Goal: Transaction & Acquisition: Purchase product/service

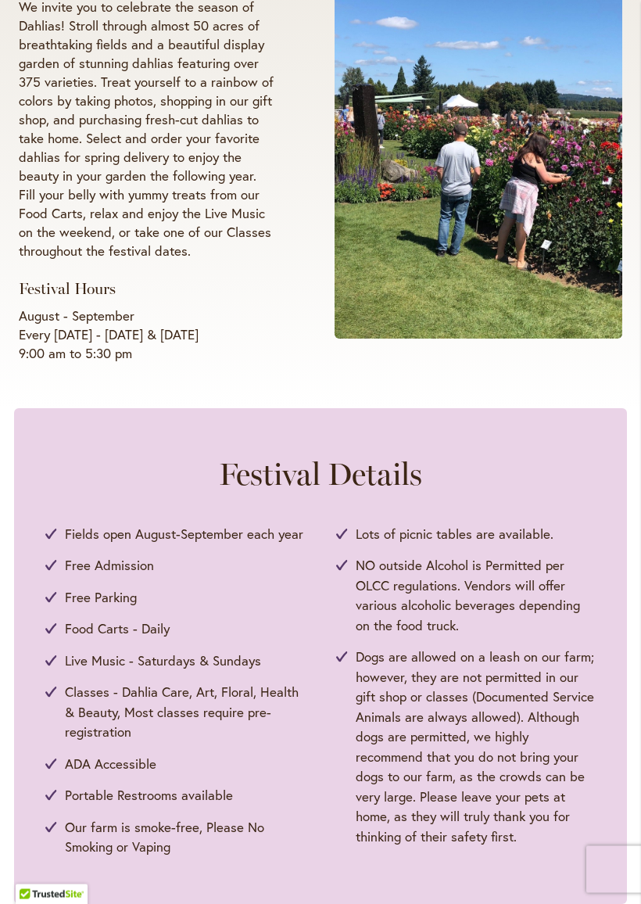
scroll to position [328, 0]
click at [473, 777] on span "Dogs are allowed on a leash on our farm; however, they are not permitted in our…" at bounding box center [476, 745] width 240 height 199
click at [464, 785] on span "Dogs are allowed on a leash on our farm; however, they are not permitted in our…" at bounding box center [476, 745] width 240 height 199
click at [475, 781] on span "Dogs are allowed on a leash on our farm; however, they are not permitted in our…" at bounding box center [476, 745] width 240 height 199
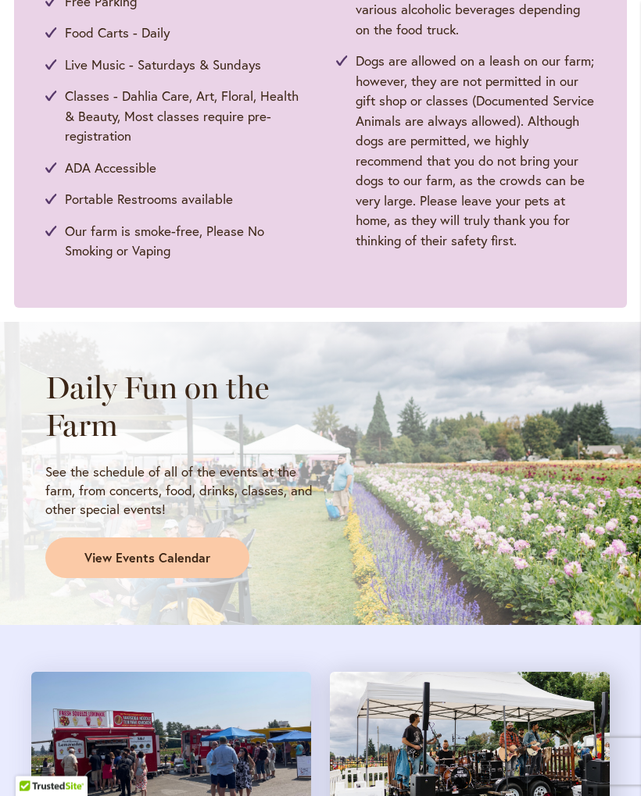
scroll to position [924, 0]
click at [208, 540] on link "View Events Calendar" at bounding box center [147, 558] width 204 height 41
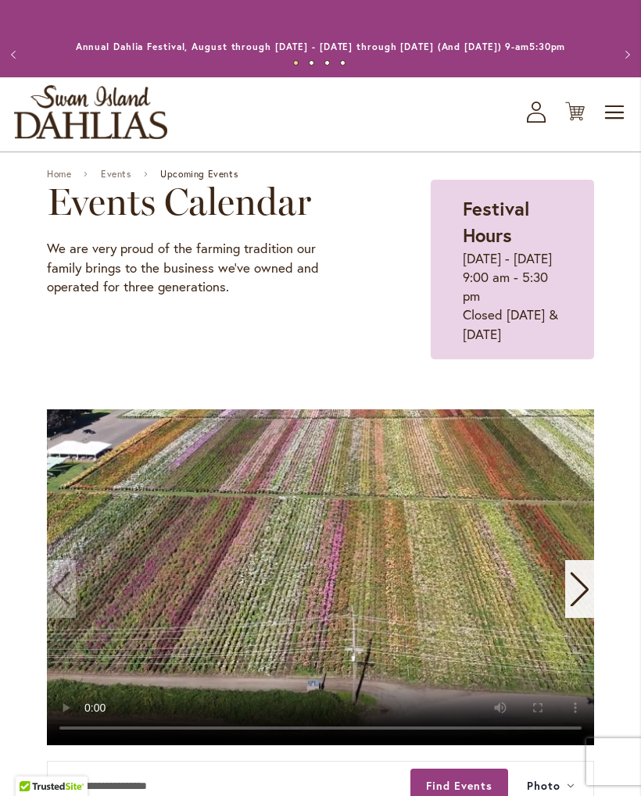
click at [621, 128] on span "Toggle Nav" at bounding box center [614, 112] width 23 height 31
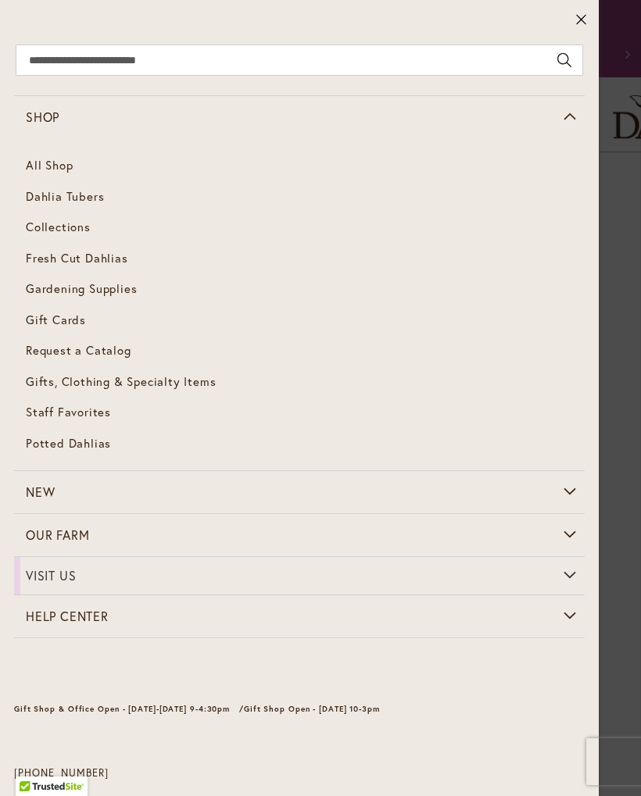
click at [41, 206] on link "Dahlia Tubers" at bounding box center [299, 196] width 571 height 31
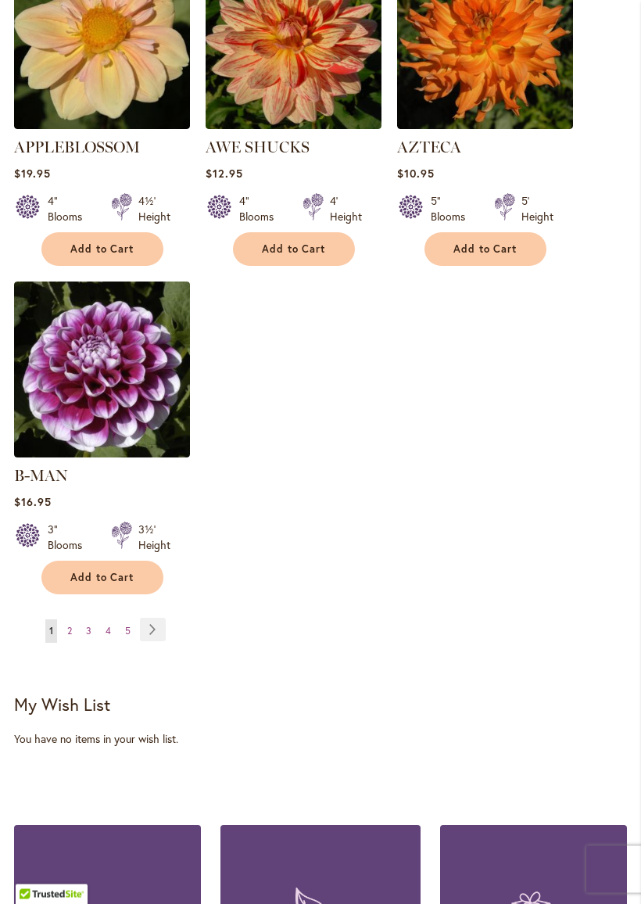
scroll to position [2020, 0]
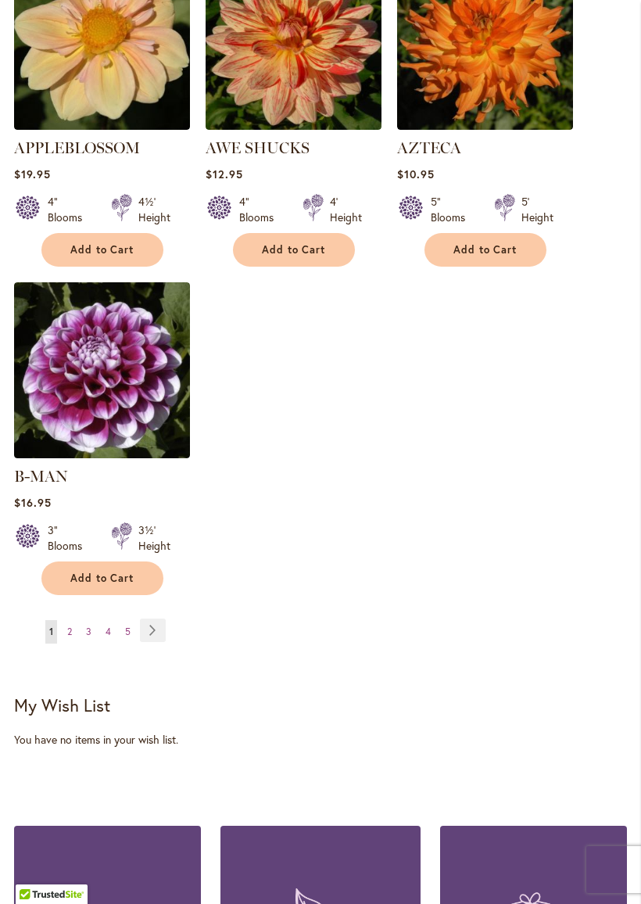
click at [66, 620] on link "Page 2" at bounding box center [69, 631] width 13 height 23
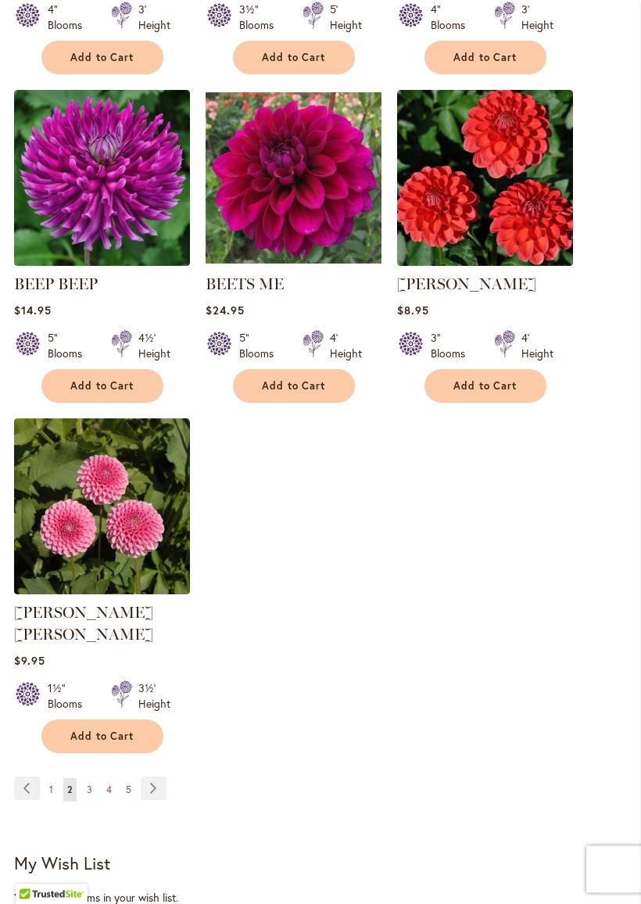
scroll to position [1862, 0]
click at [91, 778] on link "Page 3" at bounding box center [89, 789] width 13 height 23
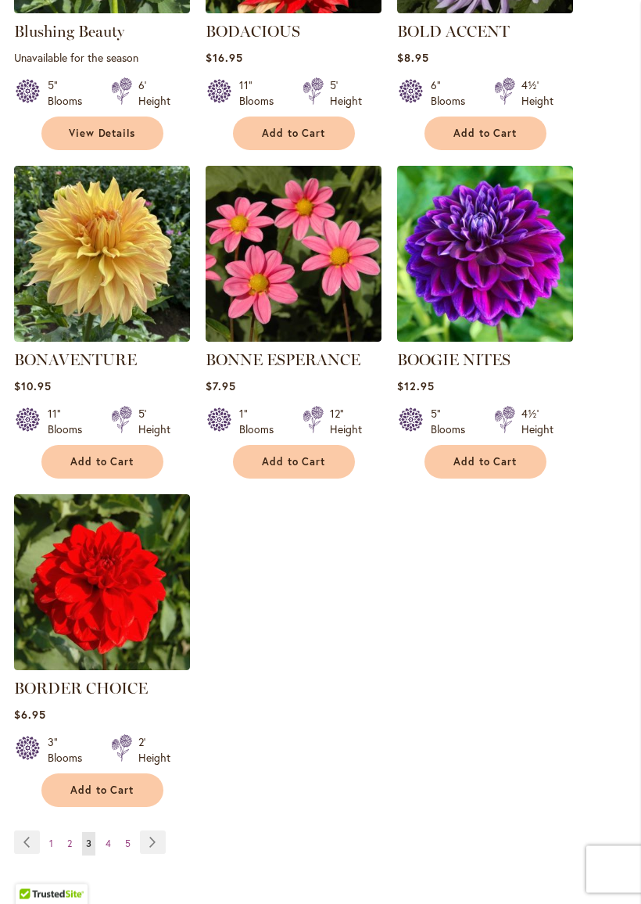
scroll to position [1828, 0]
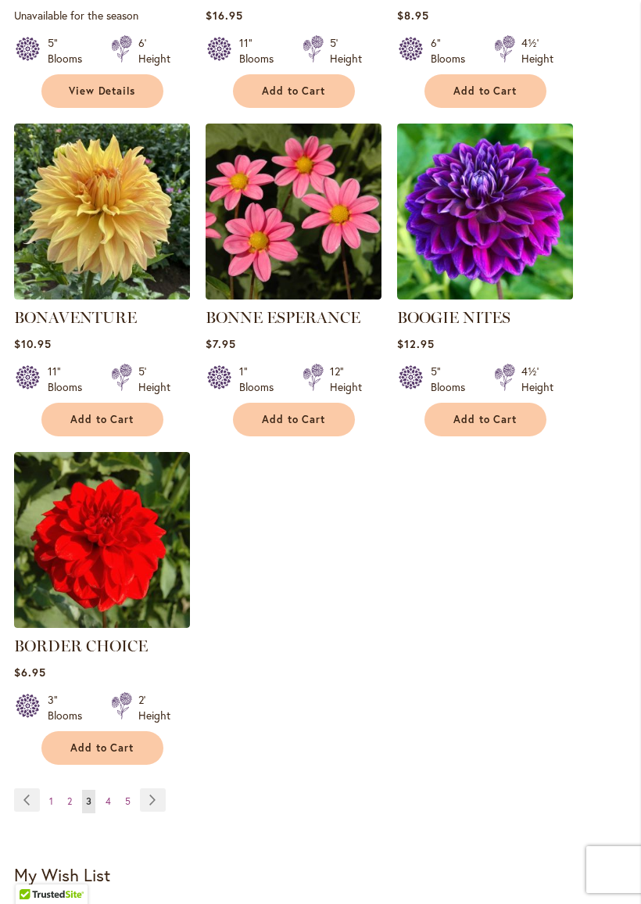
click at [109, 796] on link "Page 4" at bounding box center [108, 800] width 13 height 23
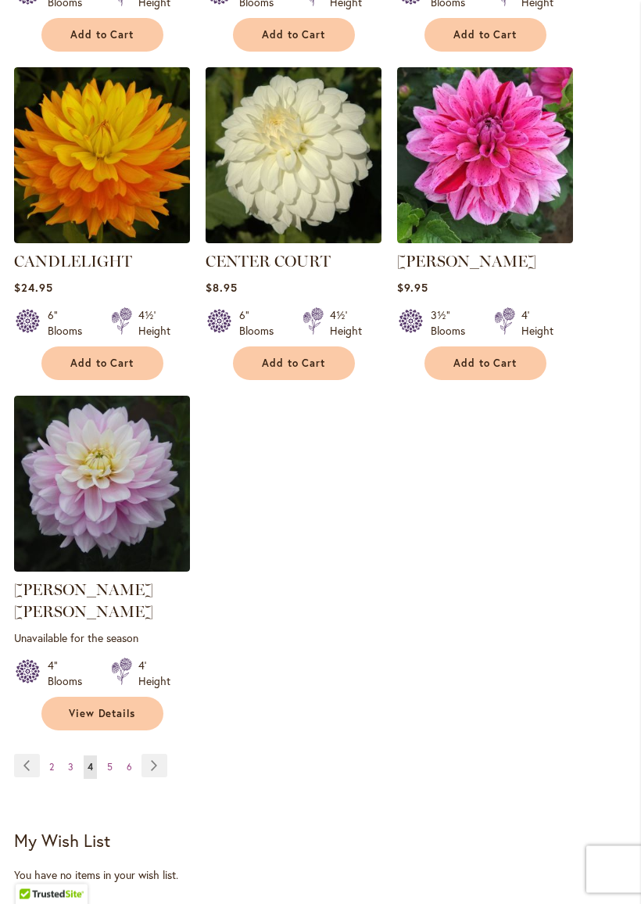
scroll to position [1906, 0]
click at [113, 757] on link "Page 5" at bounding box center [109, 766] width 13 height 23
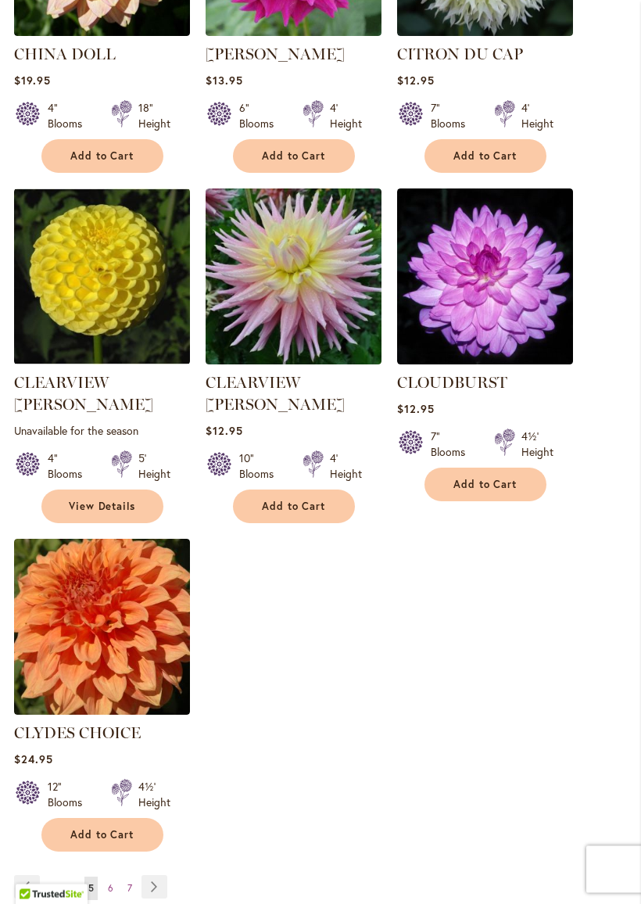
scroll to position [1785, 0]
click at [108, 796] on span "6" at bounding box center [110, 888] width 5 height 12
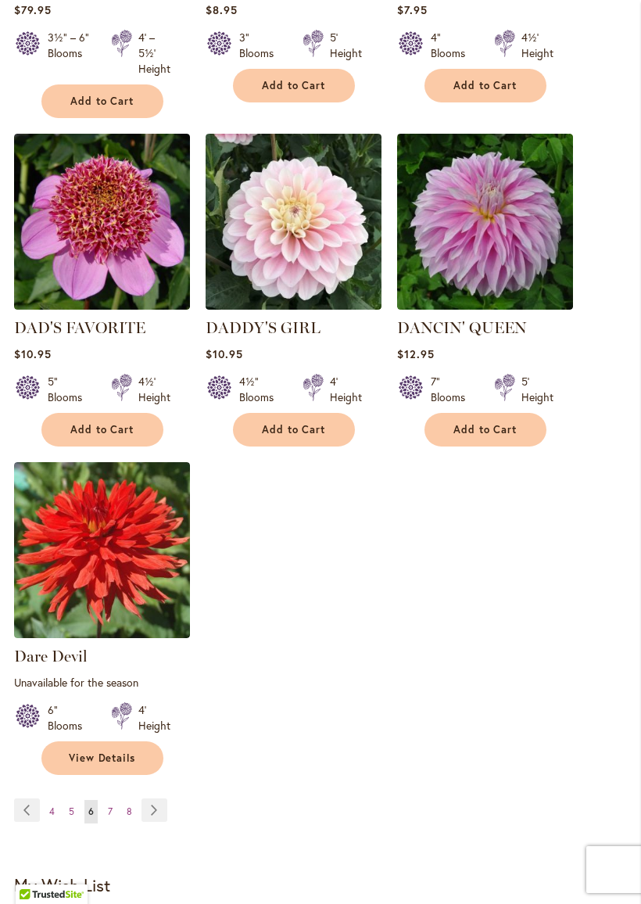
scroll to position [1886, 0]
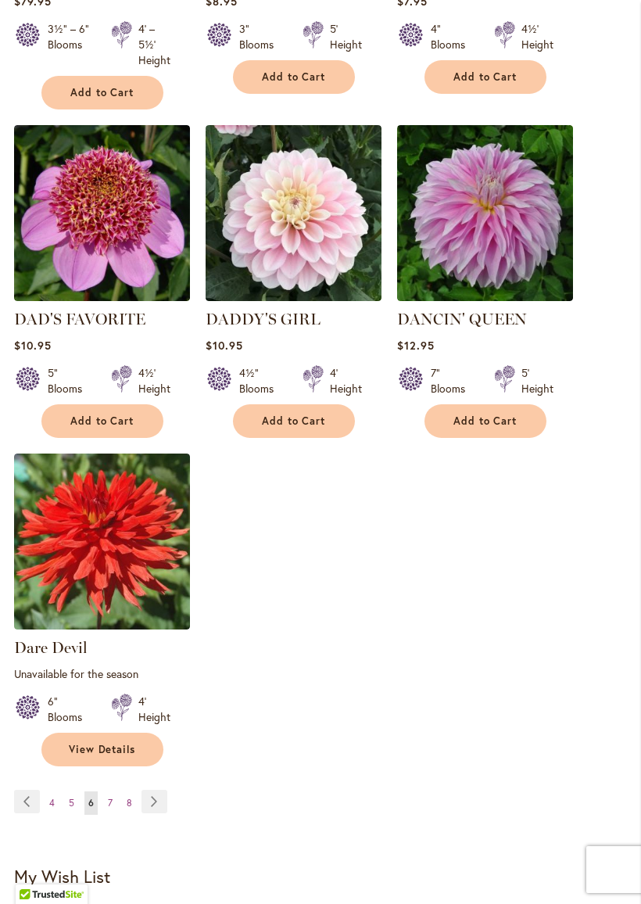
click at [104, 793] on link "Page 7" at bounding box center [110, 802] width 13 height 23
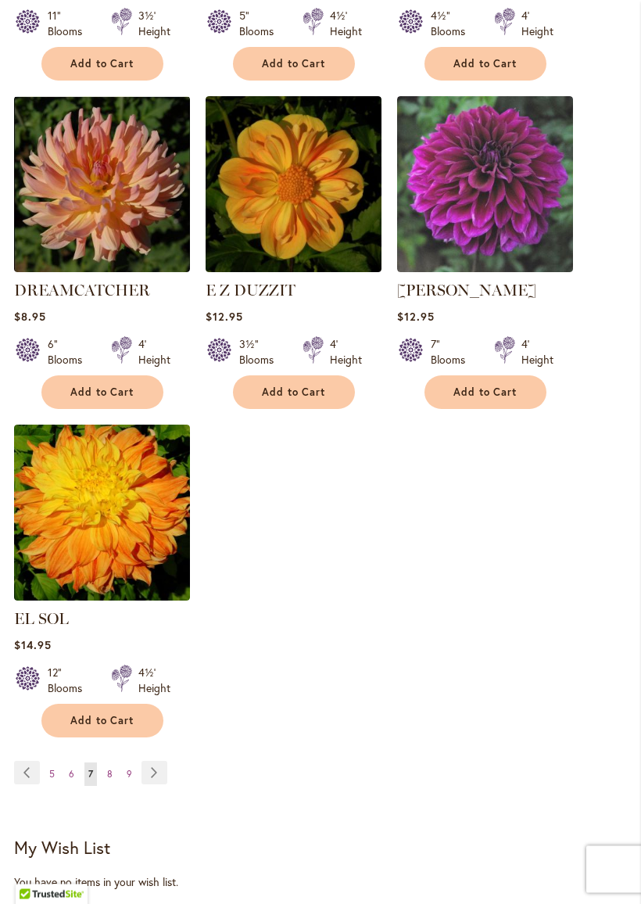
scroll to position [1877, 0]
click at [111, 771] on span "8" at bounding box center [109, 774] width 5 height 12
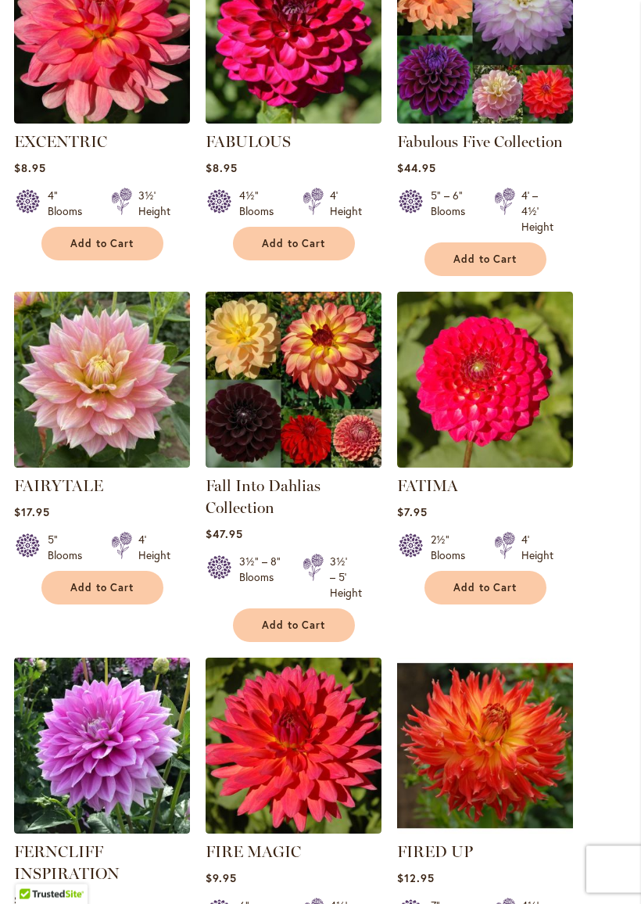
scroll to position [1348, 0]
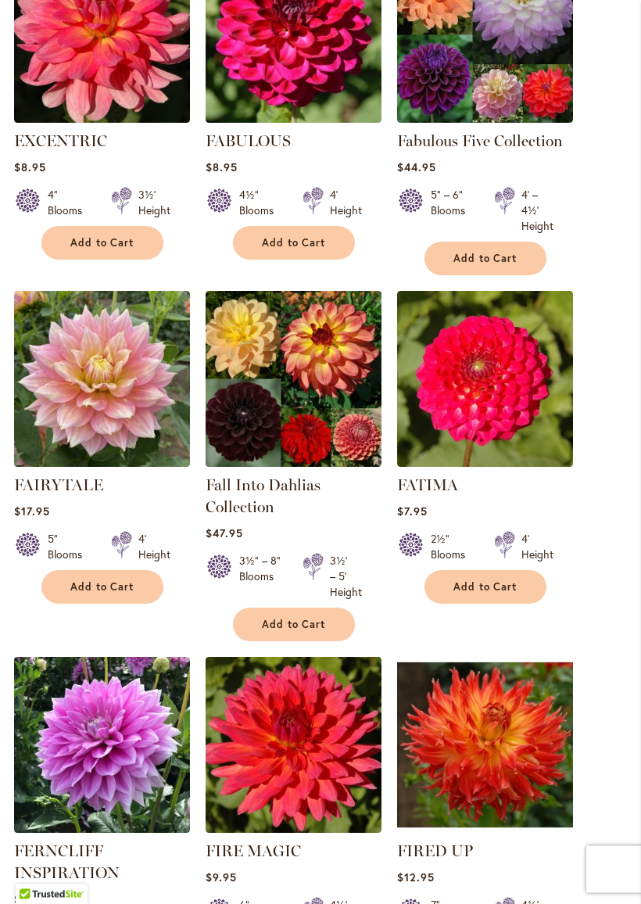
click at [322, 438] on img at bounding box center [294, 380] width 176 height 176
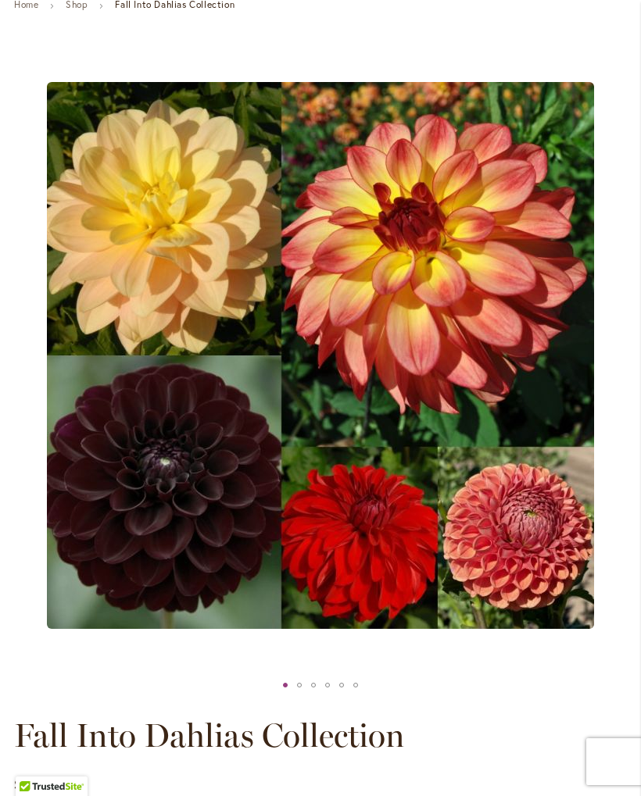
scroll to position [167, 0]
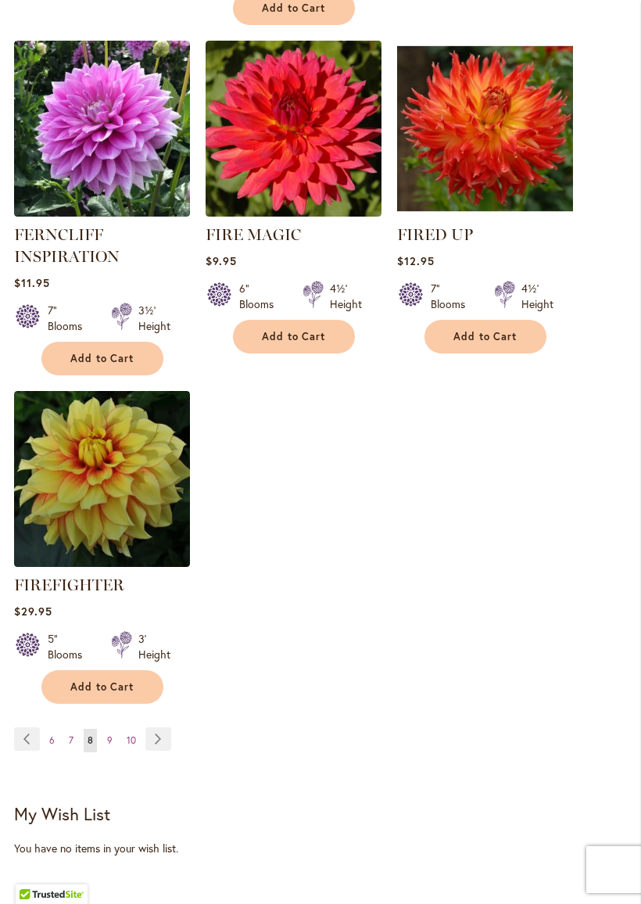
scroll to position [1965, 0]
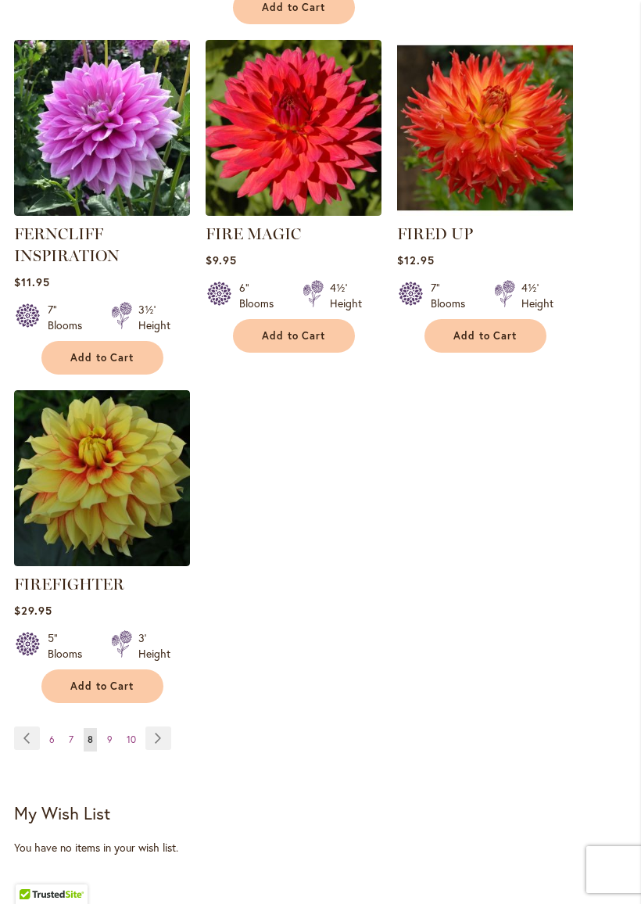
click at [112, 743] on link "Page 9" at bounding box center [109, 739] width 13 height 23
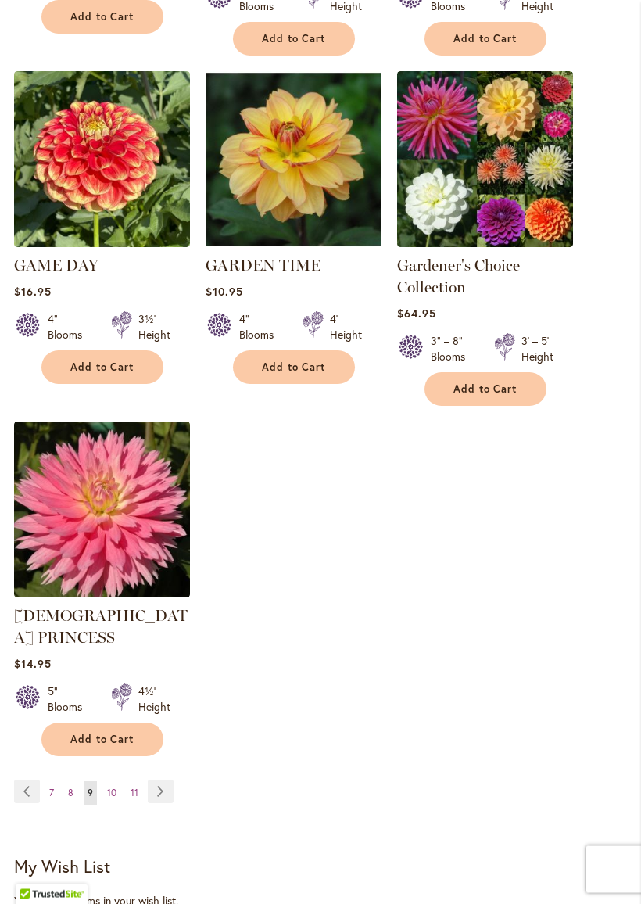
scroll to position [1950, 0]
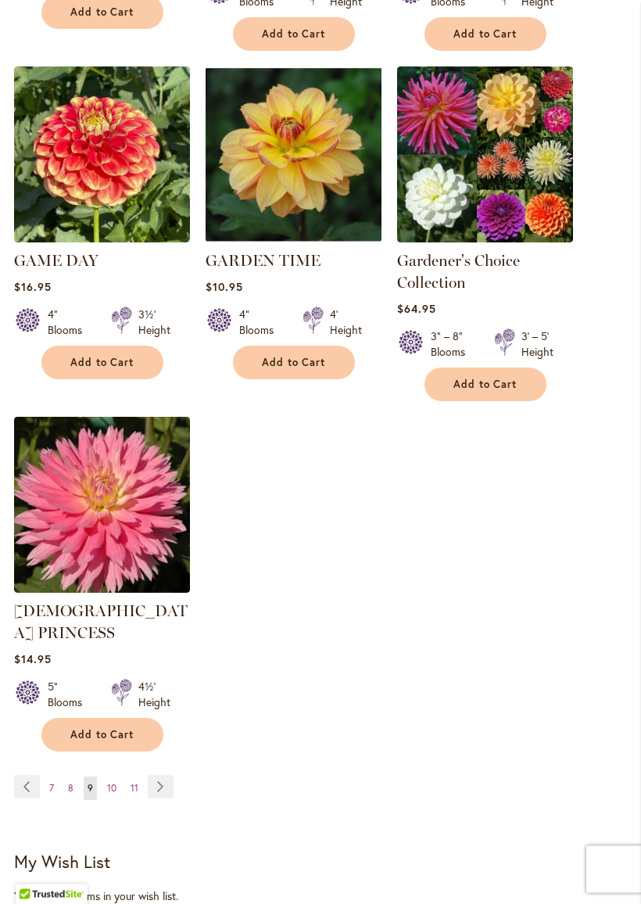
click at [109, 782] on span "10" at bounding box center [111, 788] width 9 height 12
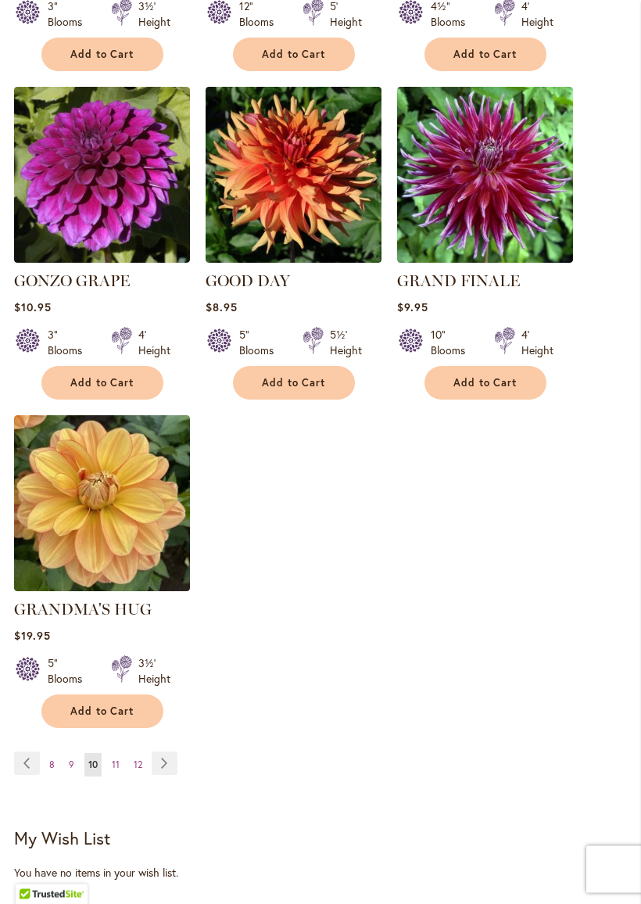
scroll to position [1888, 0]
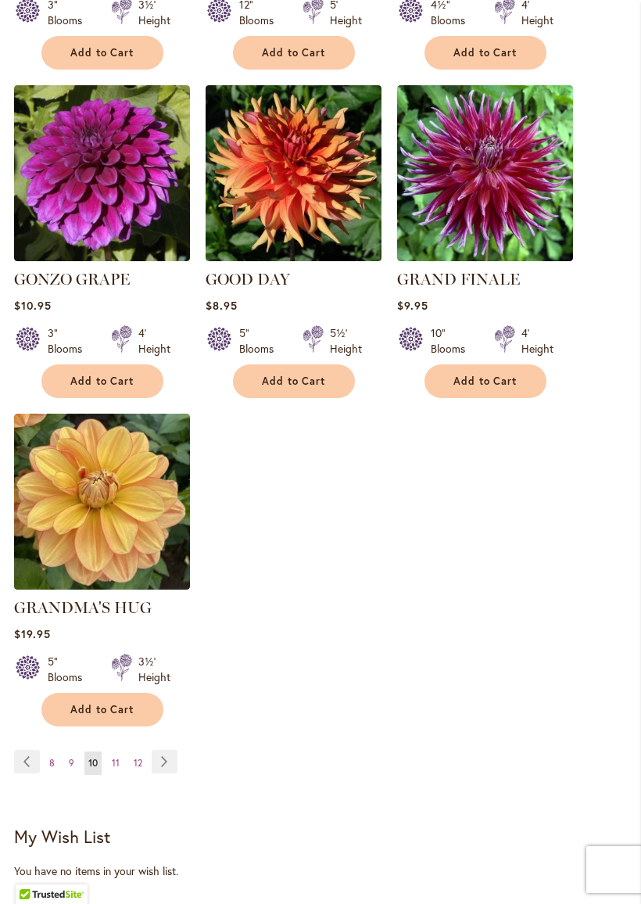
click at [113, 757] on span "11" at bounding box center [116, 763] width 8 height 12
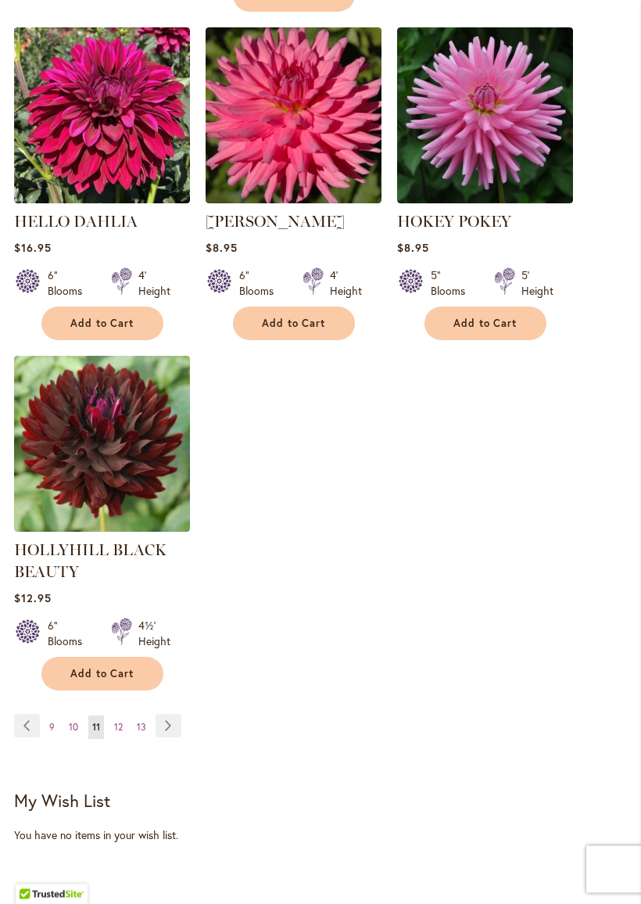
scroll to position [1983, 0]
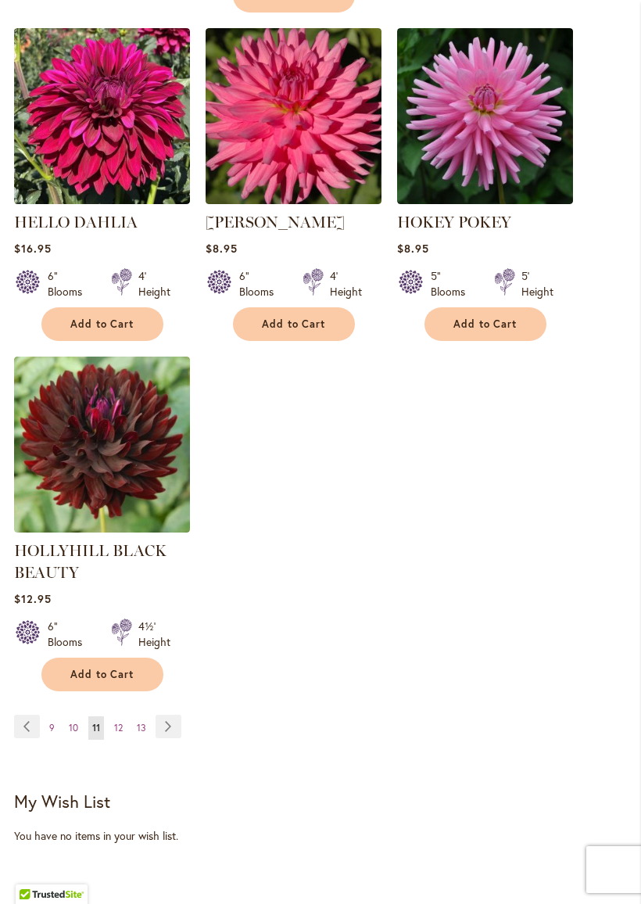
click at [121, 733] on span "12" at bounding box center [118, 727] width 9 height 12
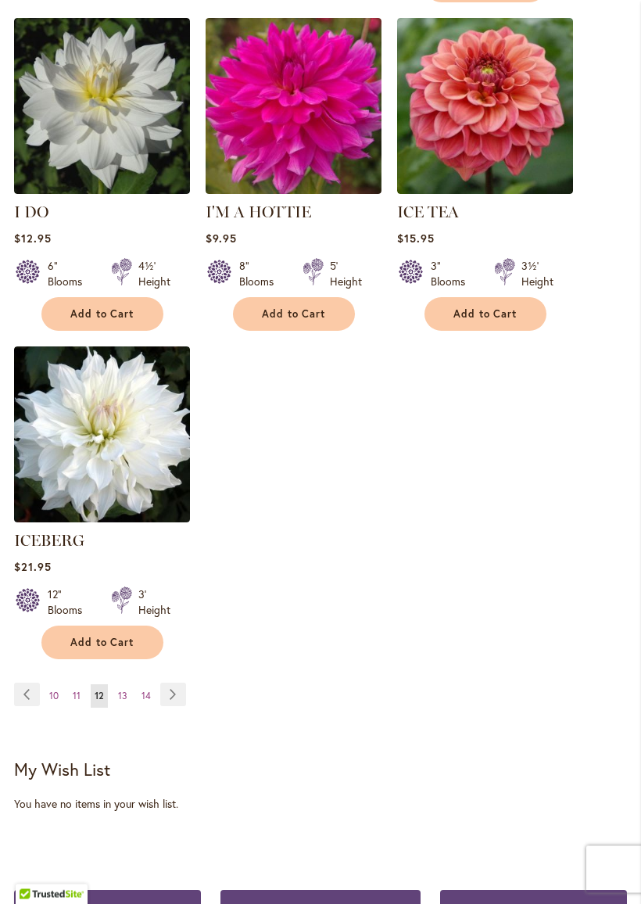
scroll to position [1956, 0]
click at [115, 684] on link "Page 13" at bounding box center [122, 695] width 17 height 23
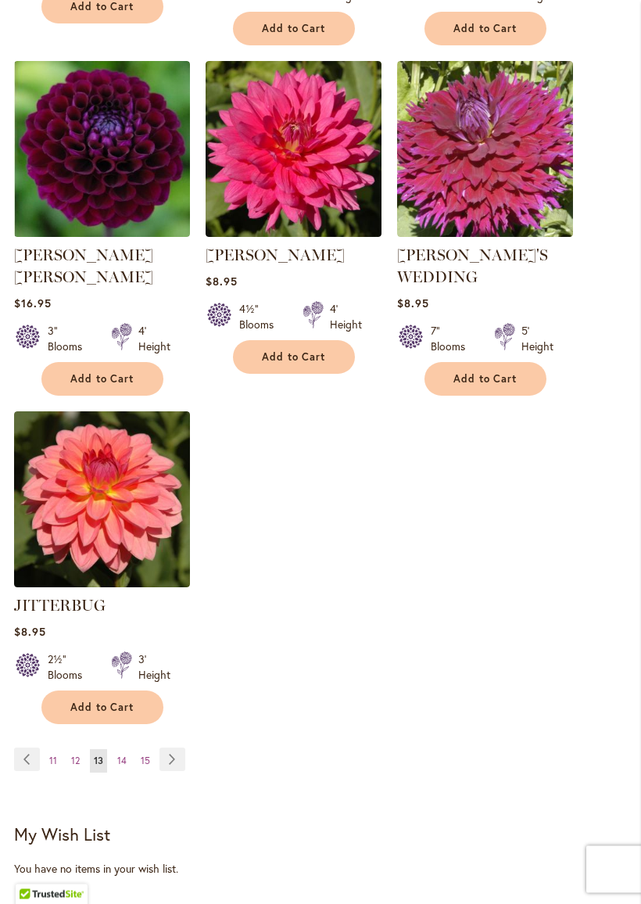
scroll to position [1931, 0]
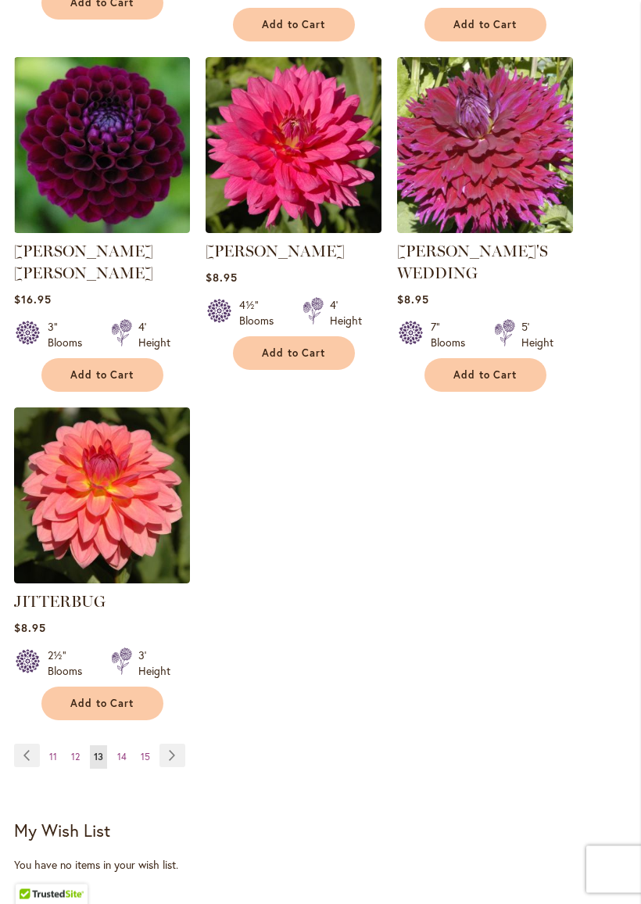
click at [123, 751] on span "14" at bounding box center [121, 757] width 9 height 12
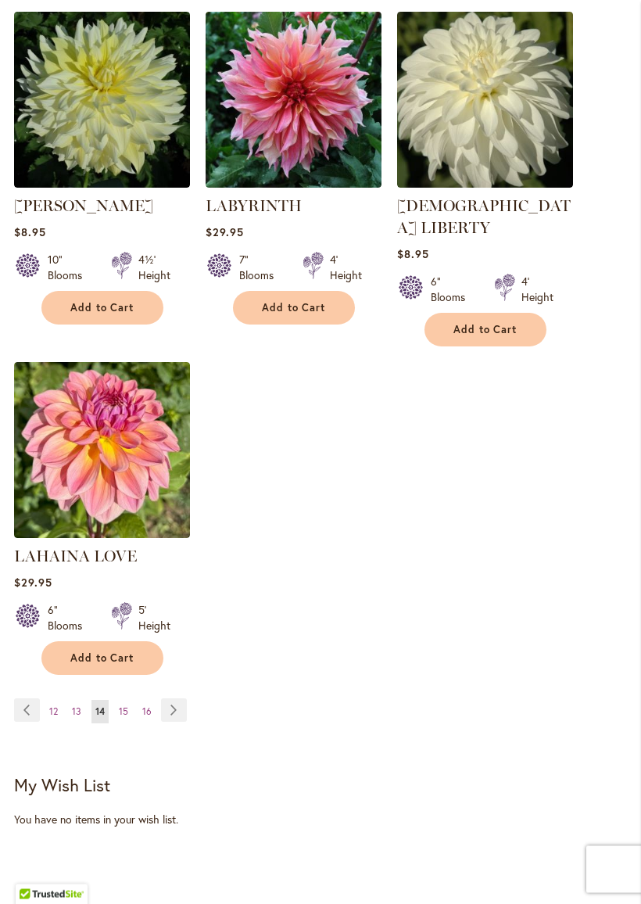
scroll to position [1940, 0]
click at [122, 705] on span "15" at bounding box center [123, 711] width 9 height 12
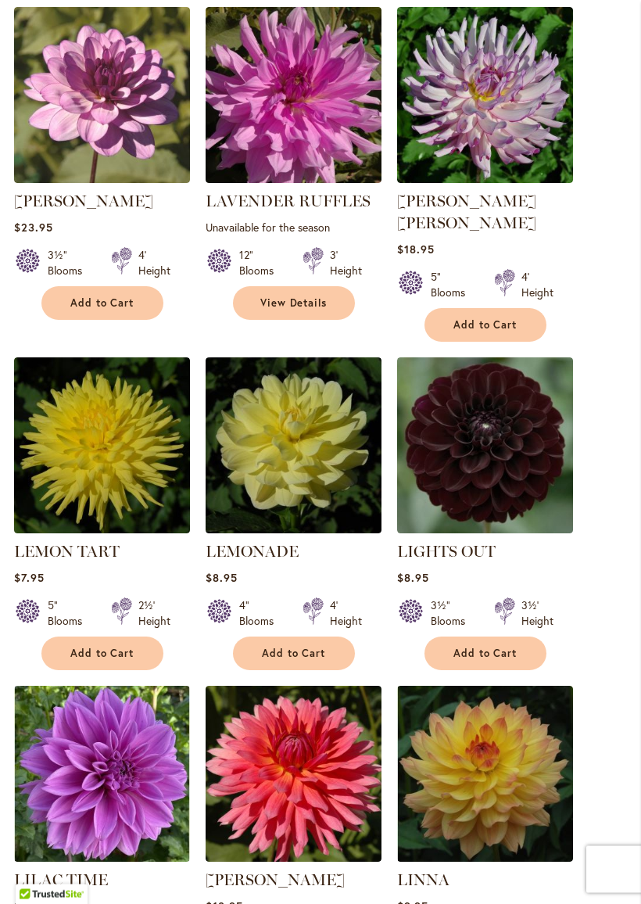
scroll to position [632, 0]
click at [503, 507] on img at bounding box center [485, 445] width 176 height 176
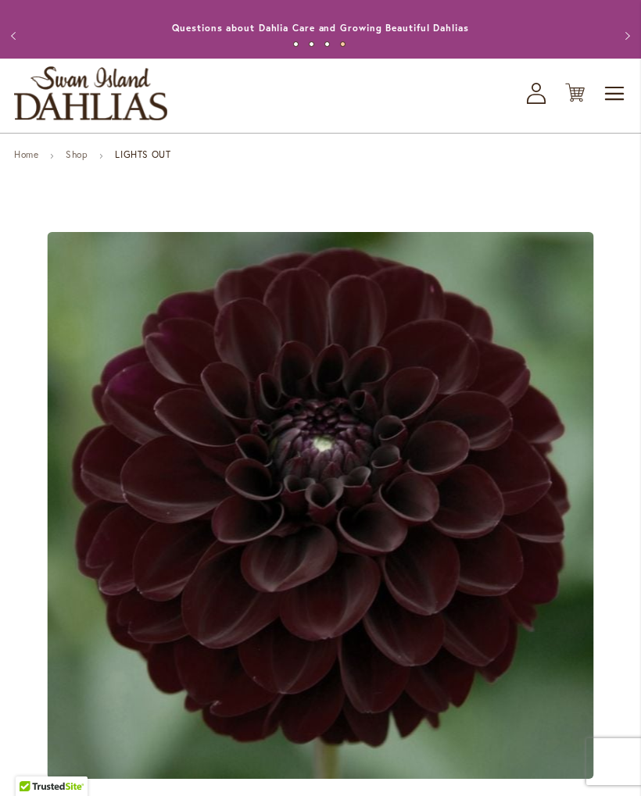
scroll to position [11, 0]
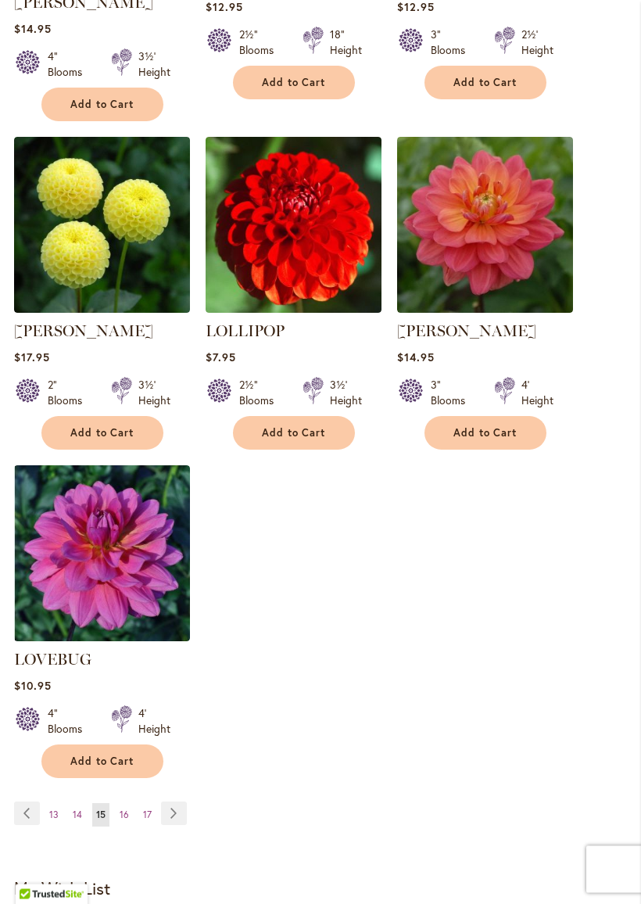
scroll to position [1859, 0]
click at [130, 796] on link "Page 16" at bounding box center [124, 814] width 17 height 23
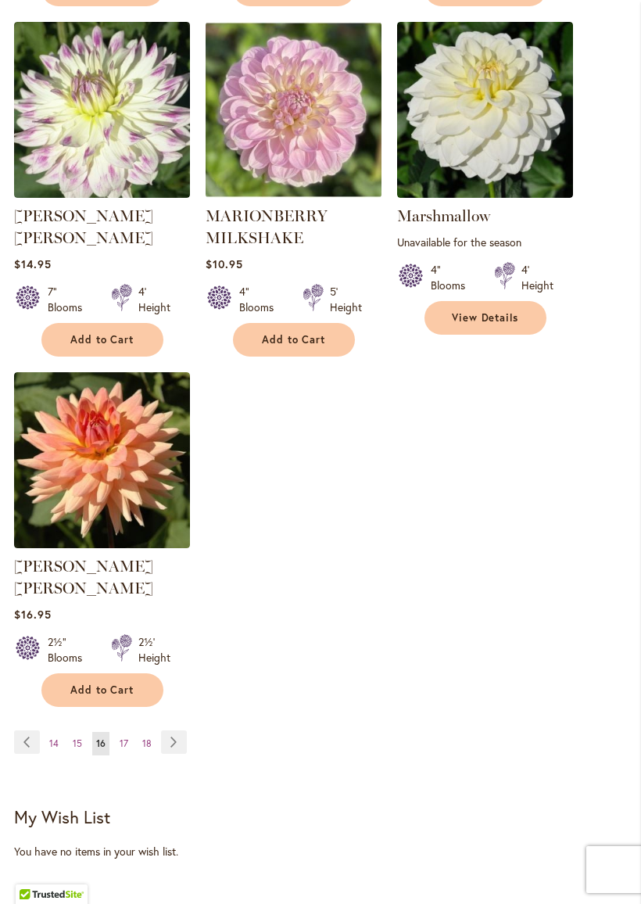
scroll to position [1962, 0]
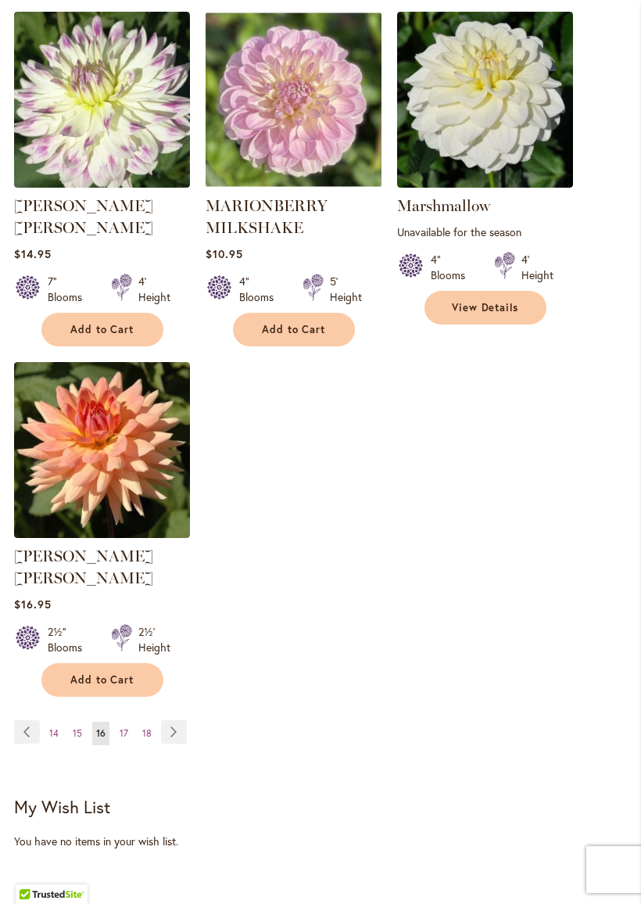
click at [122, 727] on span "17" at bounding box center [124, 733] width 9 height 12
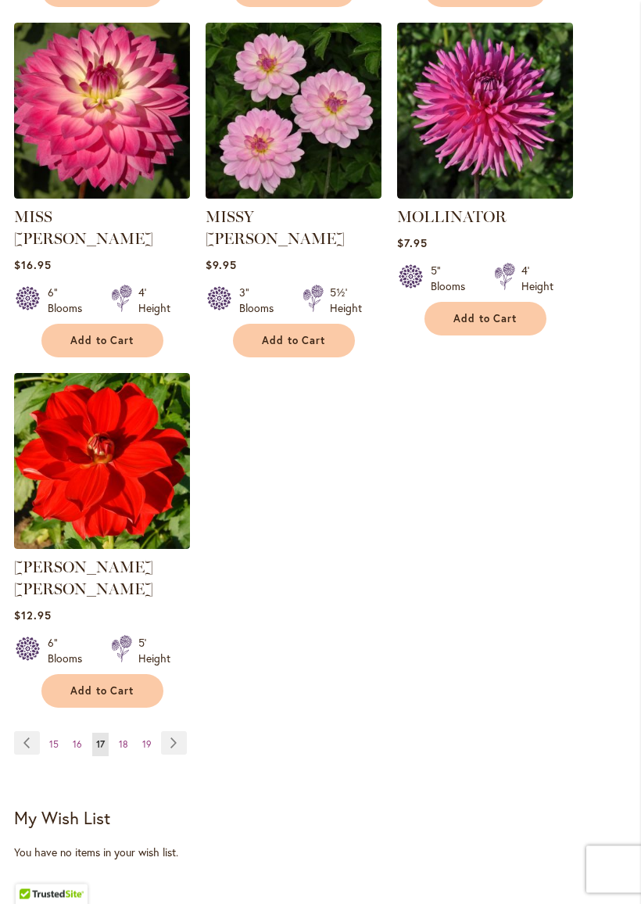
scroll to position [1962, 0]
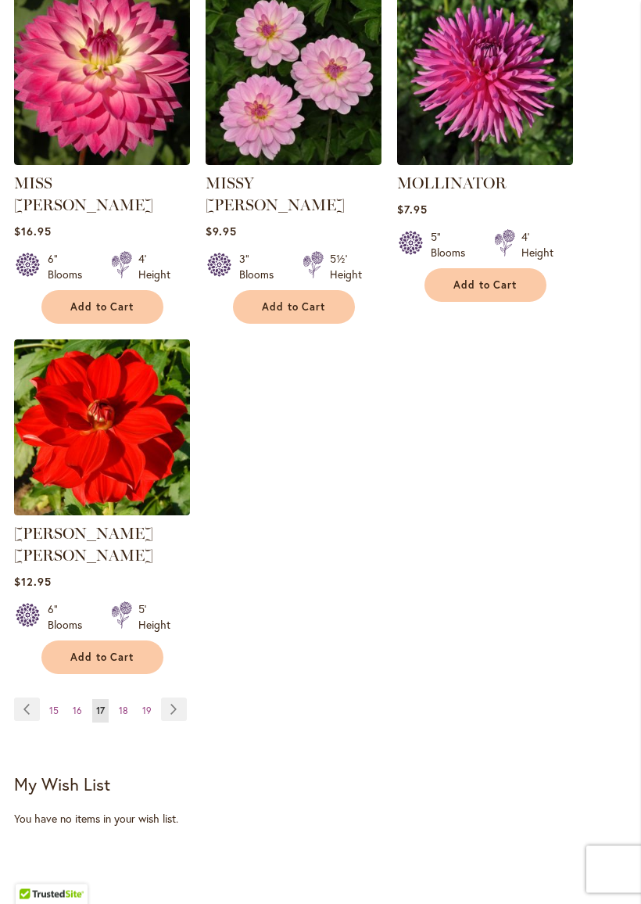
click at [119, 705] on span "18" at bounding box center [123, 711] width 9 height 12
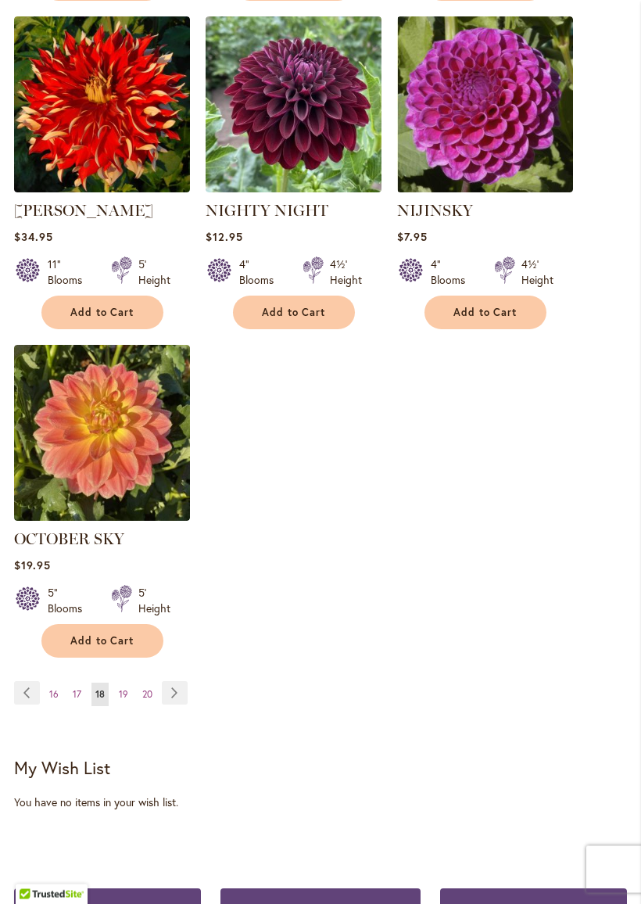
scroll to position [1936, 0]
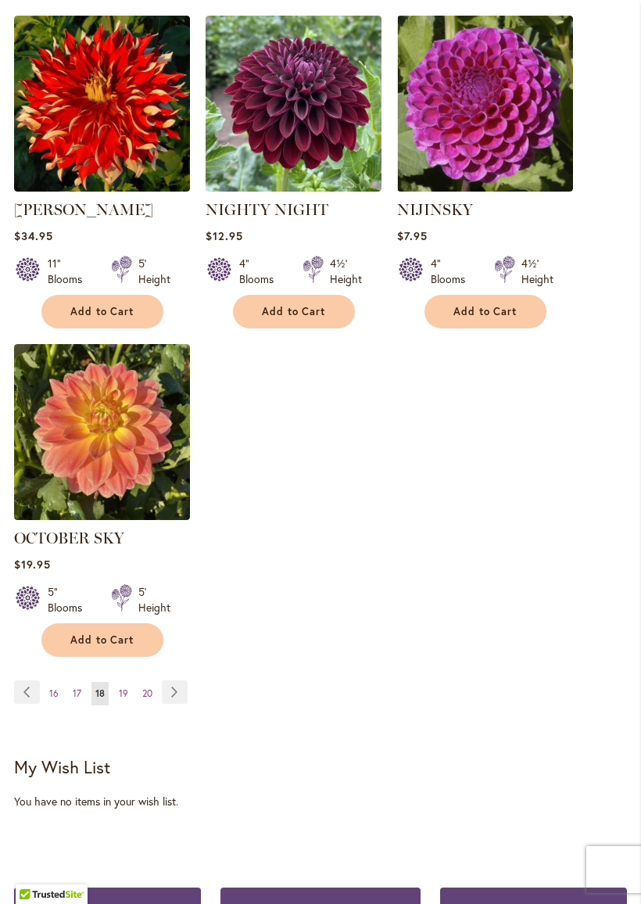
click at [124, 699] on span "19" at bounding box center [123, 693] width 9 height 12
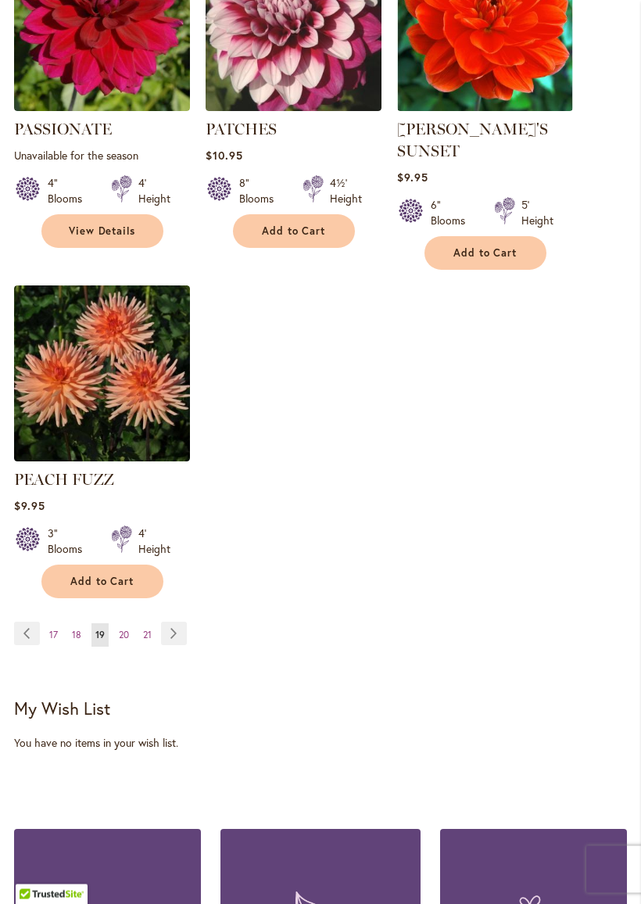
scroll to position [2038, 0]
click at [123, 628] on span "20" at bounding box center [124, 634] width 10 height 12
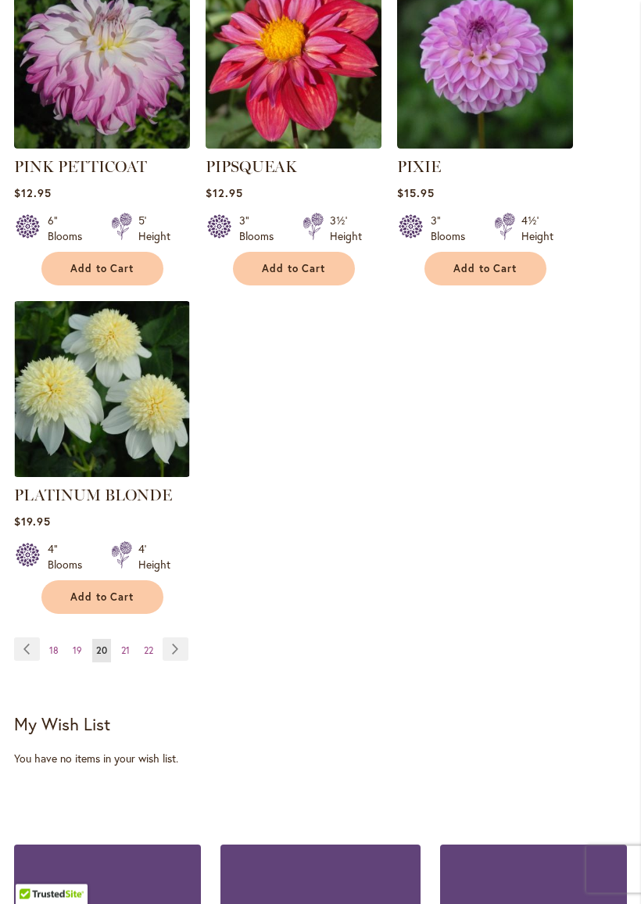
scroll to position [2049, 0]
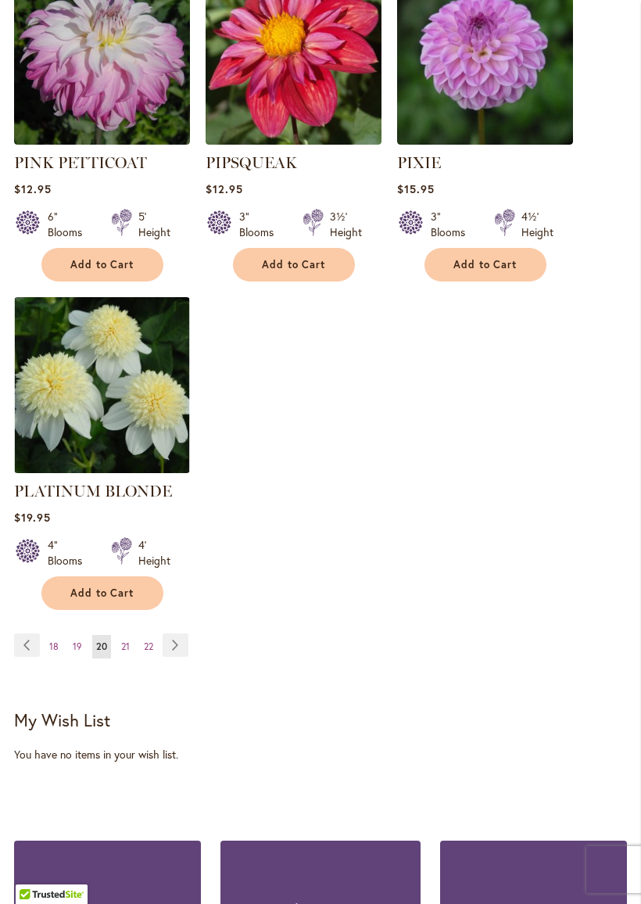
click at [127, 640] on span "21" at bounding box center [125, 646] width 9 height 12
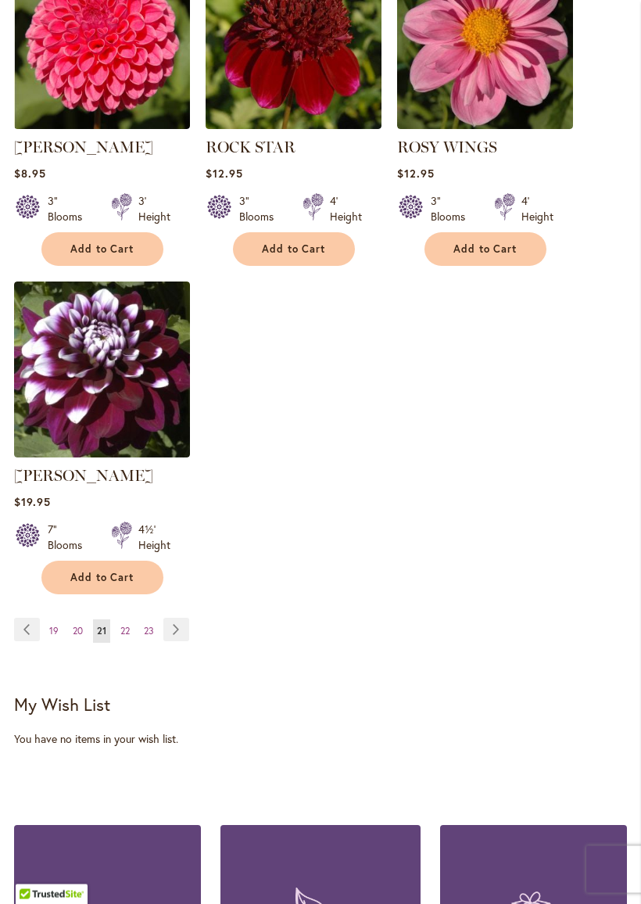
scroll to position [2022, 0]
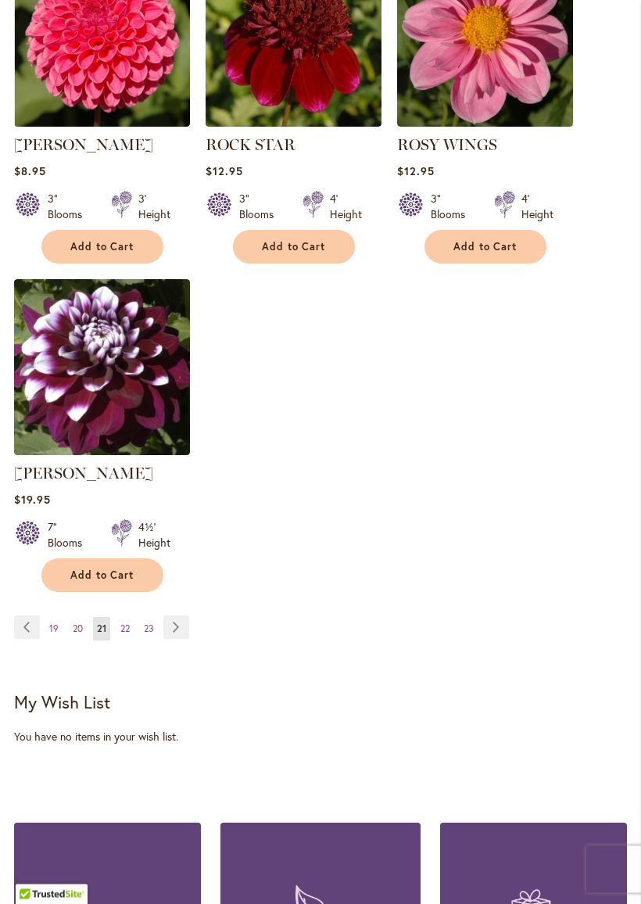
click at [128, 635] on span "22" at bounding box center [124, 629] width 9 height 12
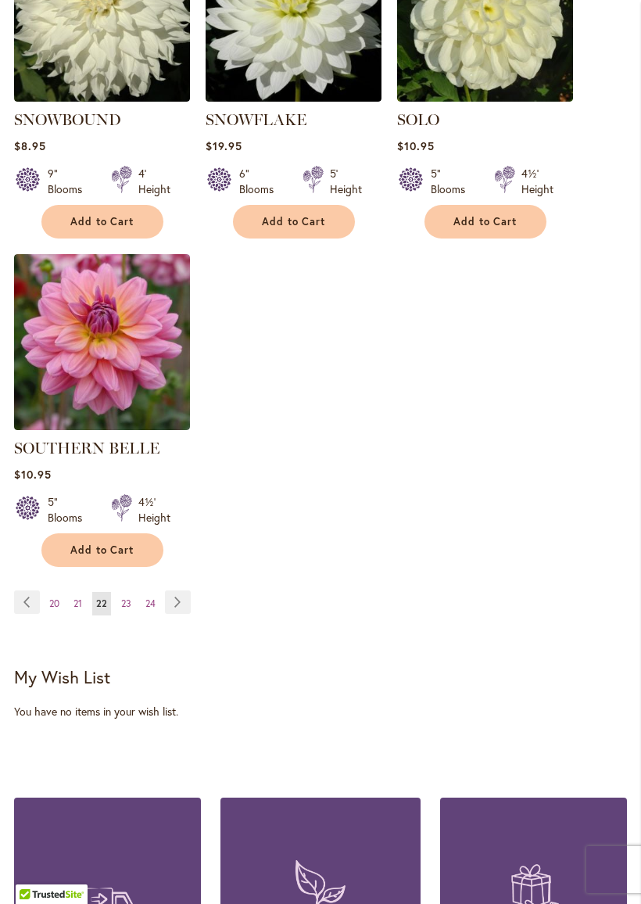
scroll to position [2049, 0]
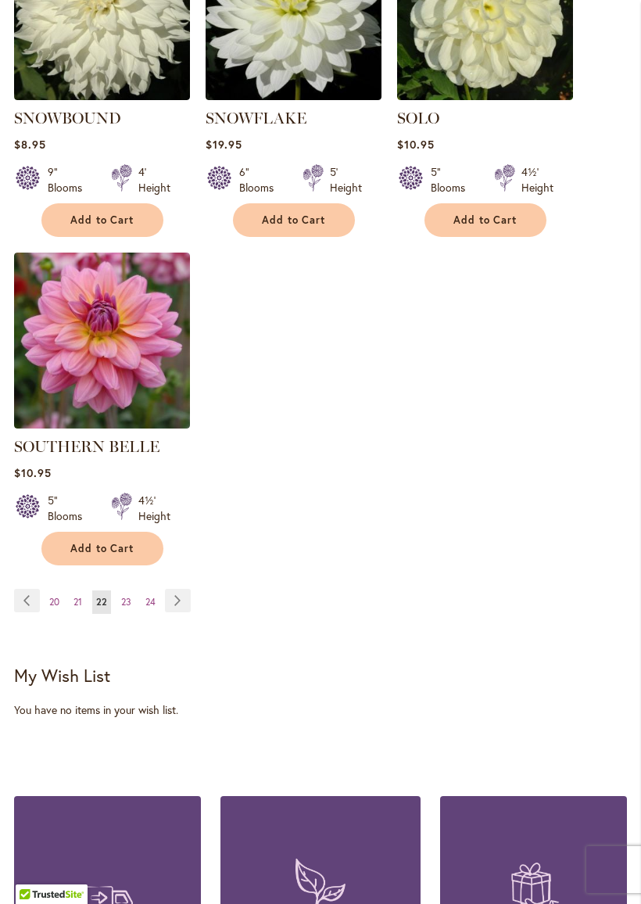
click at [132, 599] on link "Page 23" at bounding box center [126, 601] width 18 height 23
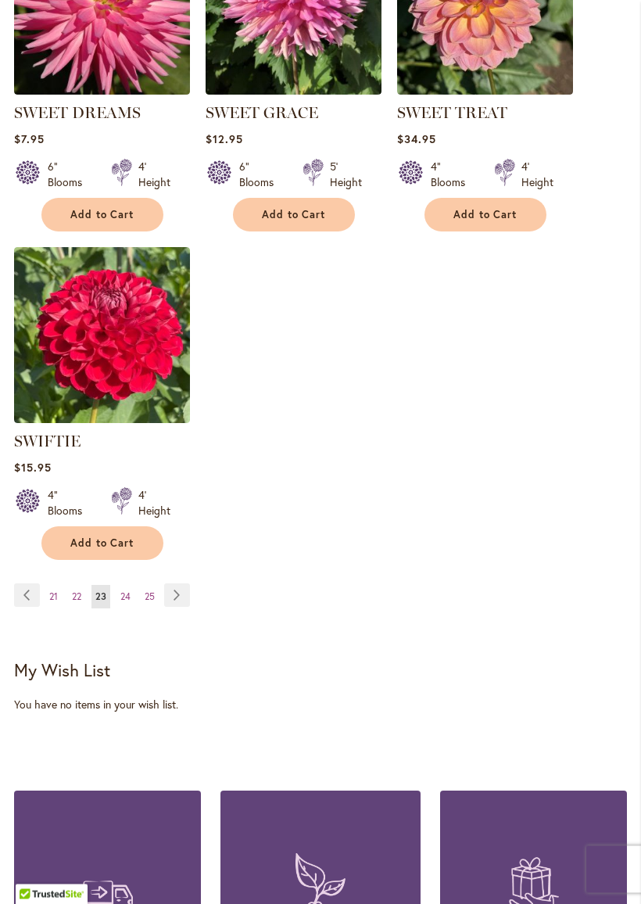
scroll to position [2060, 0]
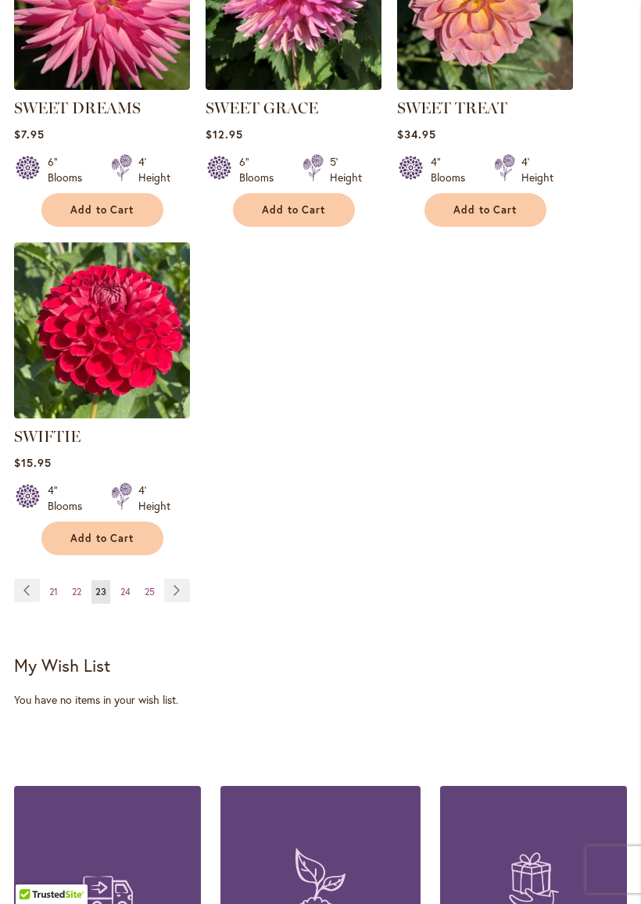
click at [132, 601] on link "Page 24" at bounding box center [125, 591] width 18 height 23
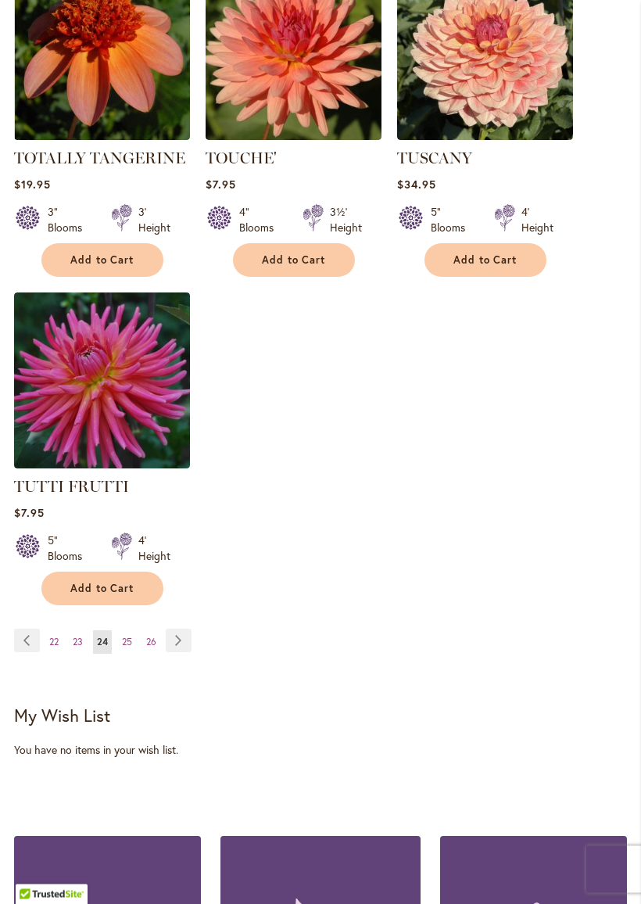
scroll to position [2010, 0]
click at [128, 636] on span "25" at bounding box center [127, 641] width 10 height 12
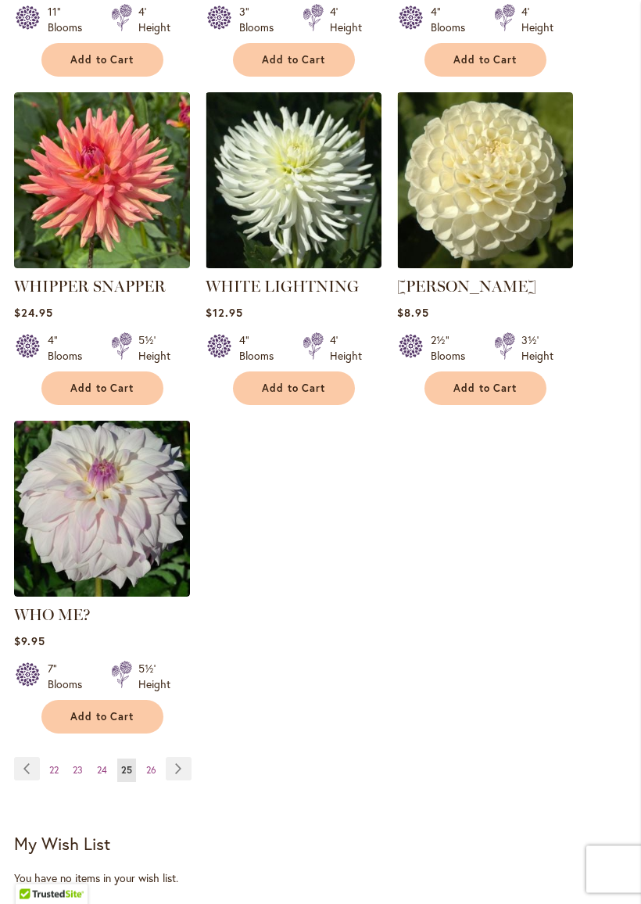
scroll to position [1884, 0]
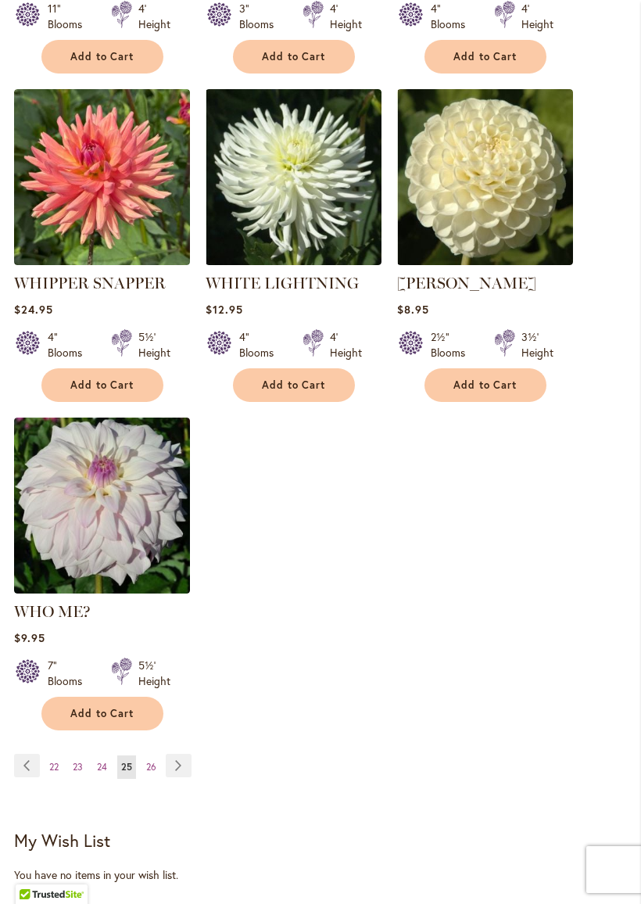
click at [152, 761] on span "26" at bounding box center [151, 767] width 10 height 12
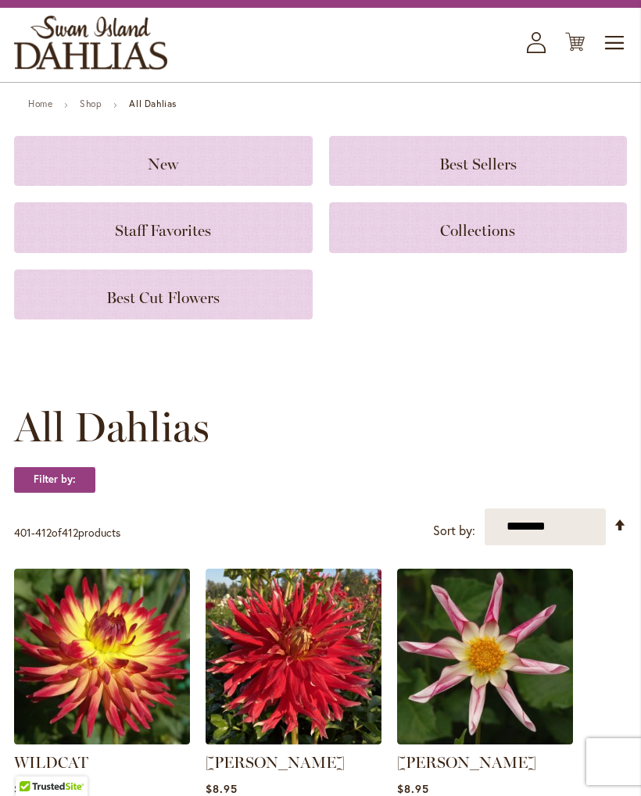
scroll to position [55, 0]
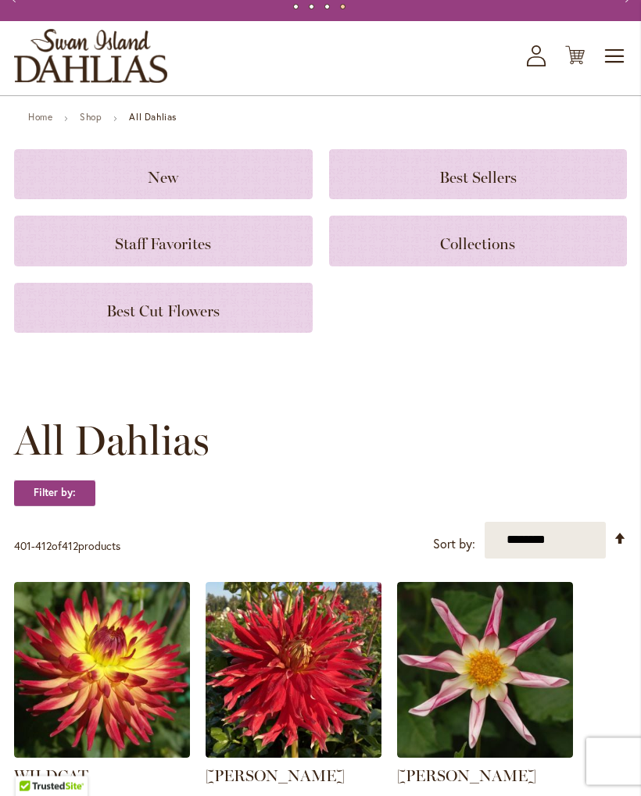
click at [493, 254] on span "Collections" at bounding box center [477, 244] width 75 height 19
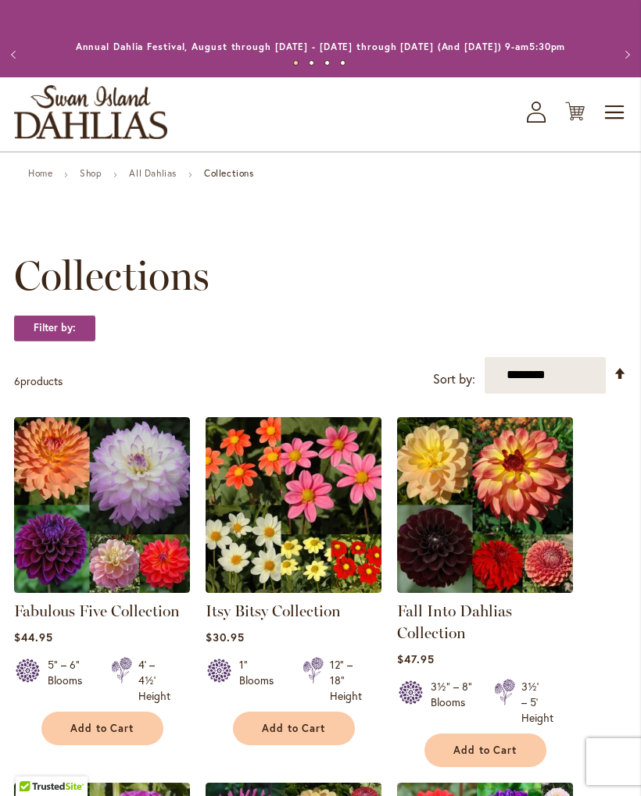
click at [483, 548] on img at bounding box center [485, 505] width 176 height 176
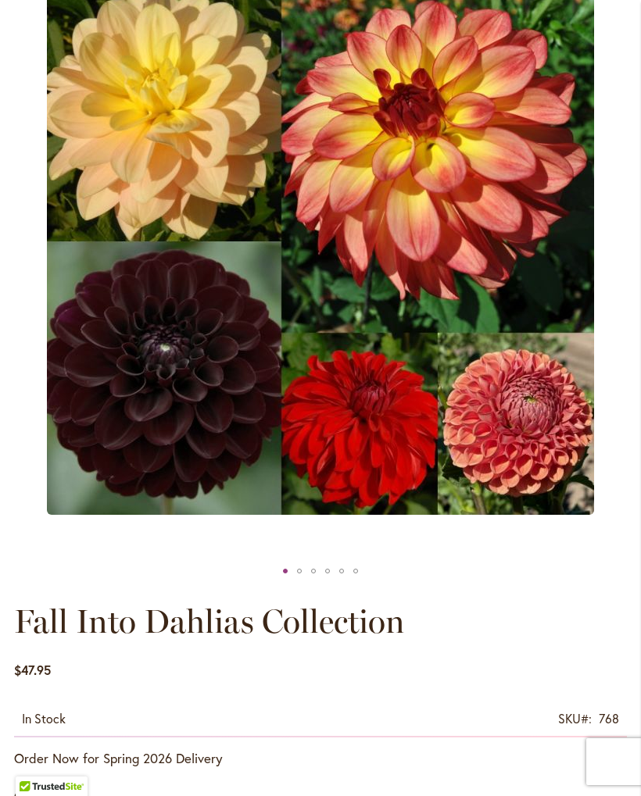
scroll to position [282, 0]
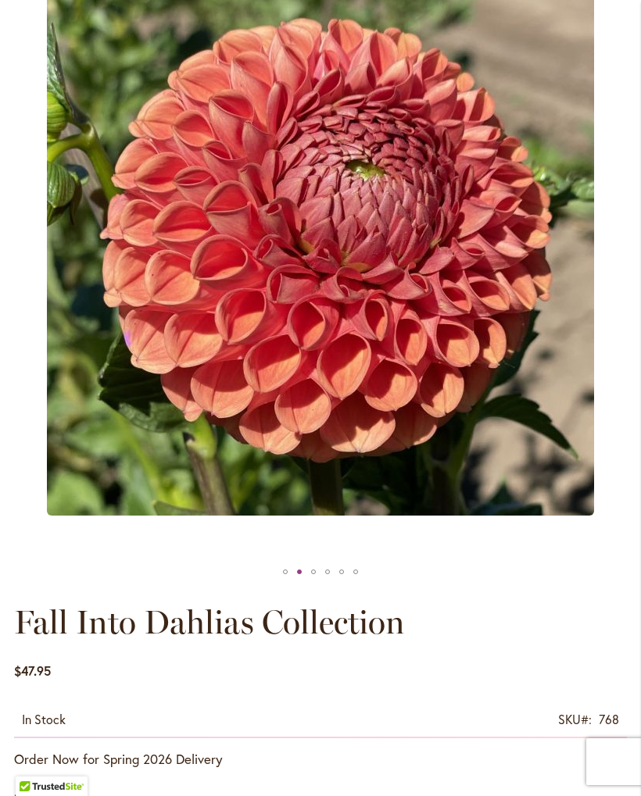
click at [483, 428] on img "Fall Into Dahlias Collection" at bounding box center [320, 242] width 547 height 547
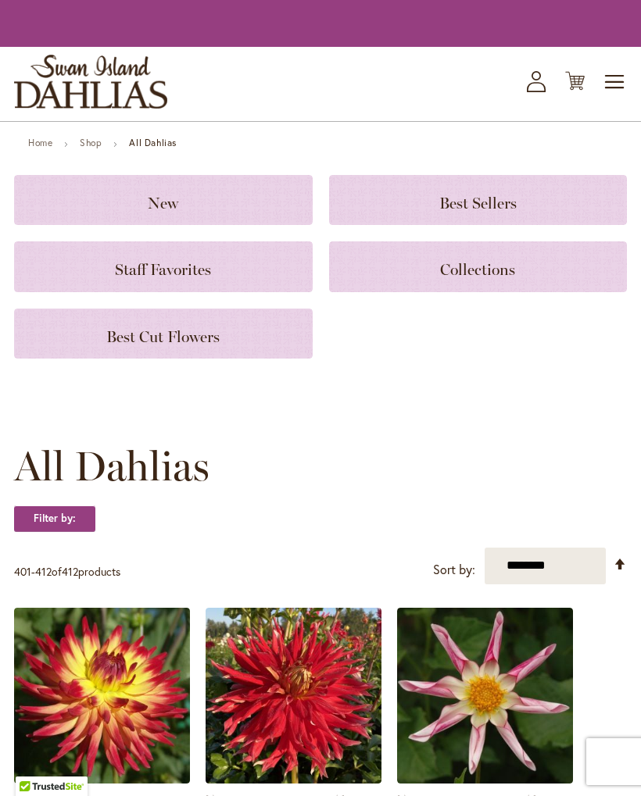
scroll to position [56, 0]
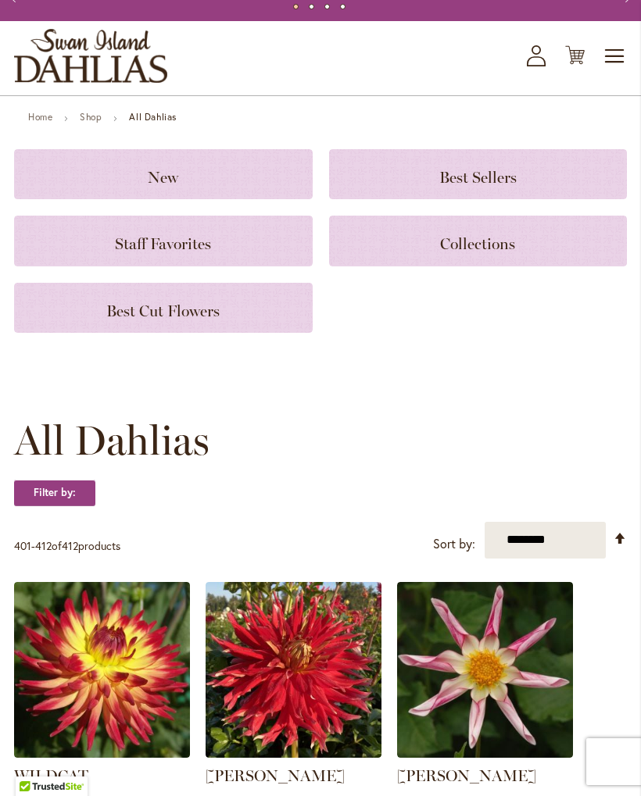
click at [220, 266] on div "Staff Favorites" at bounding box center [163, 241] width 299 height 50
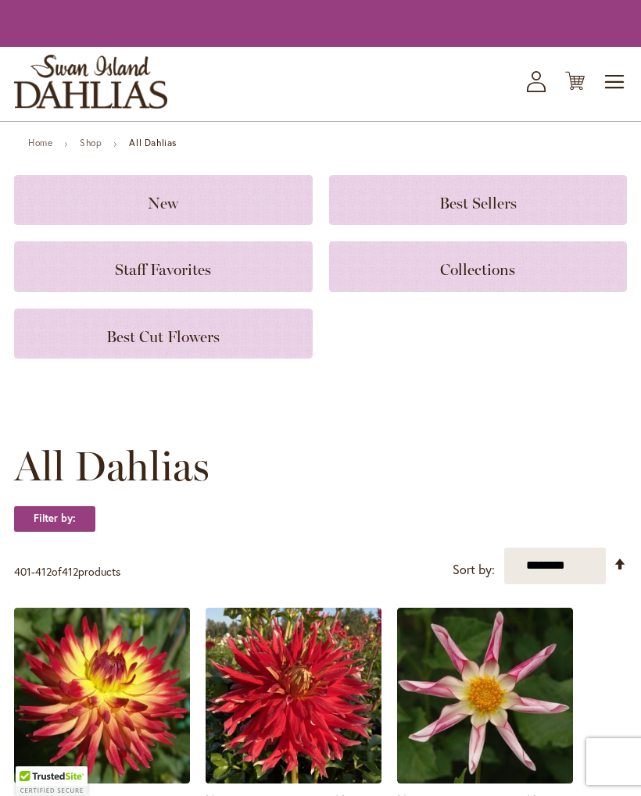
scroll to position [56, 0]
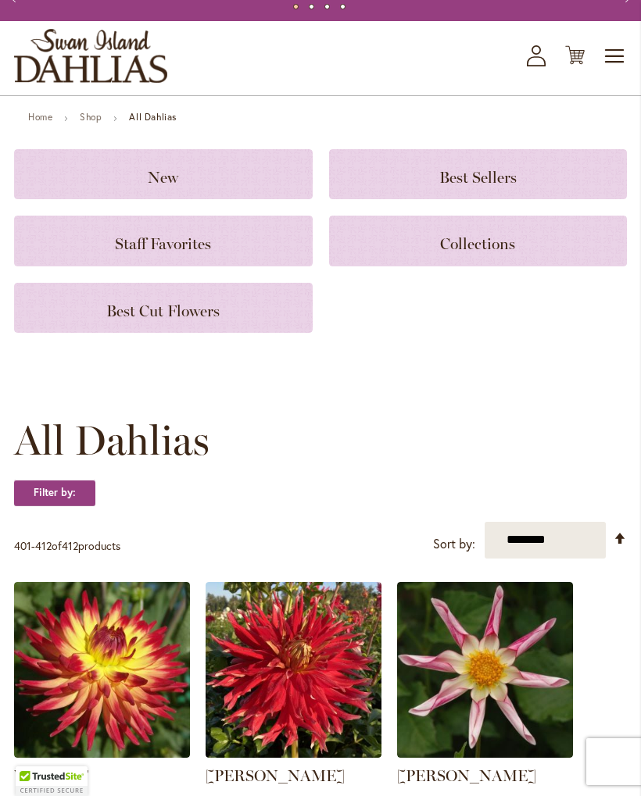
click at [236, 183] on h3 "New" at bounding box center [163, 174] width 261 height 17
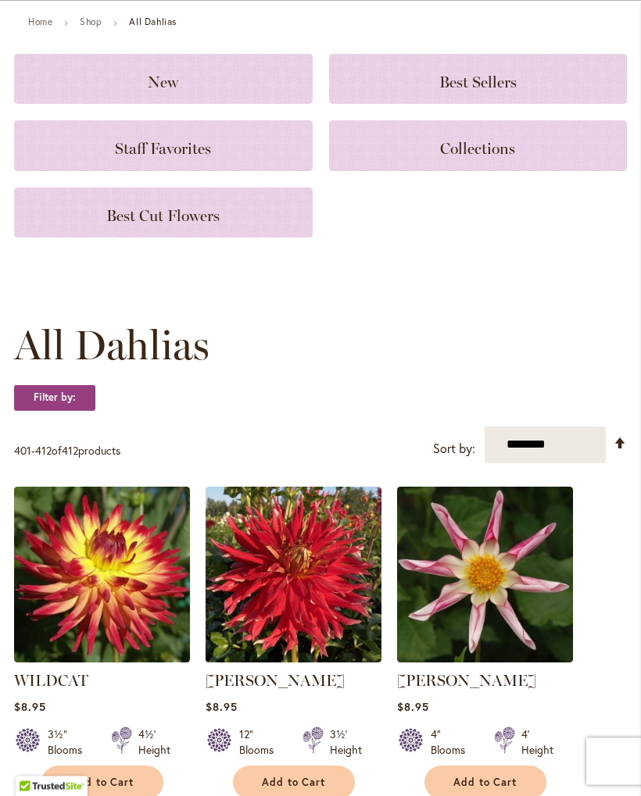
scroll to position [152, 0]
click at [559, 446] on select "**********" at bounding box center [545, 445] width 121 height 37
select select "****"
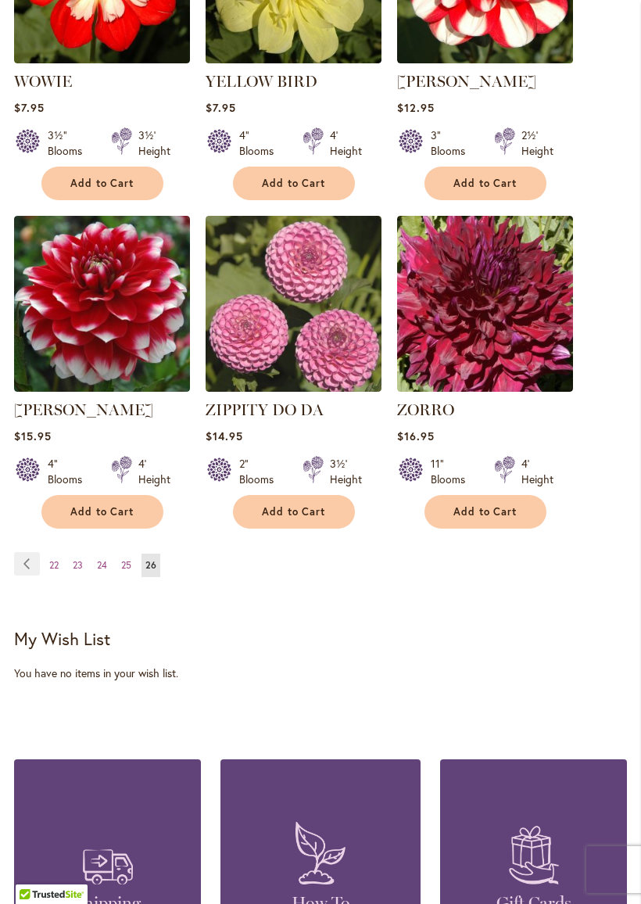
scroll to position [1445, 0]
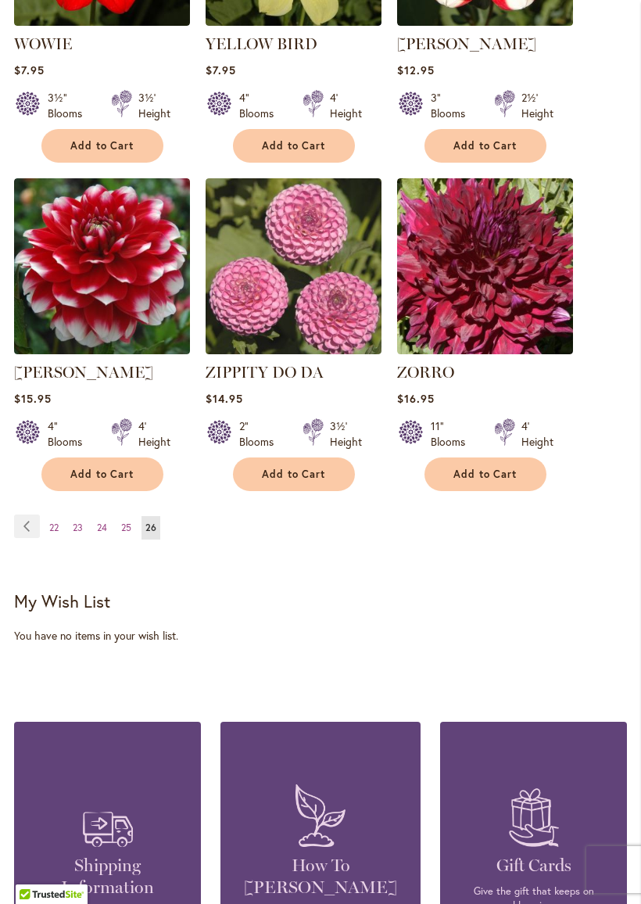
click at [77, 534] on link "Page 23" at bounding box center [78, 527] width 18 height 23
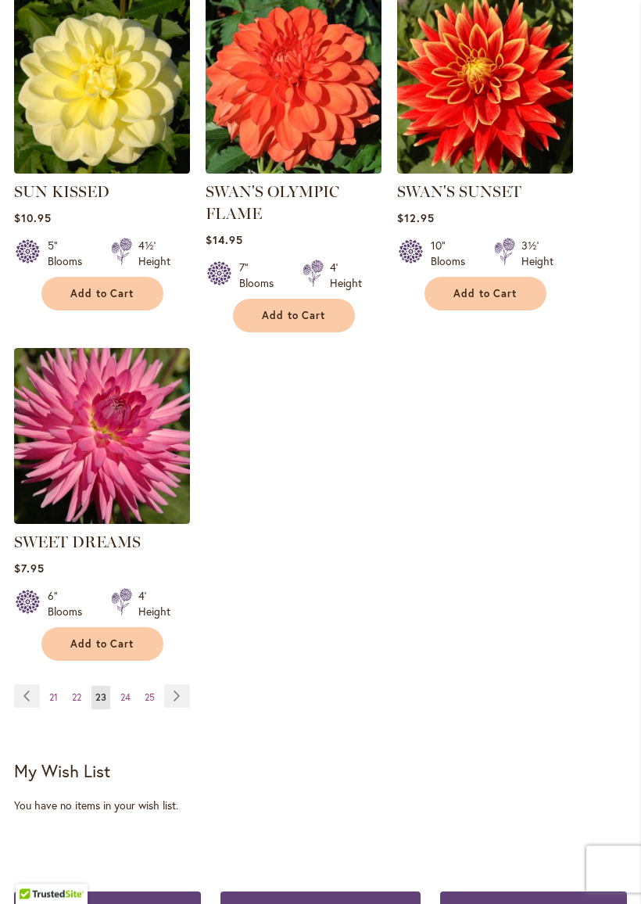
scroll to position [1954, 0]
click at [48, 707] on link "Page 21" at bounding box center [53, 696] width 16 height 23
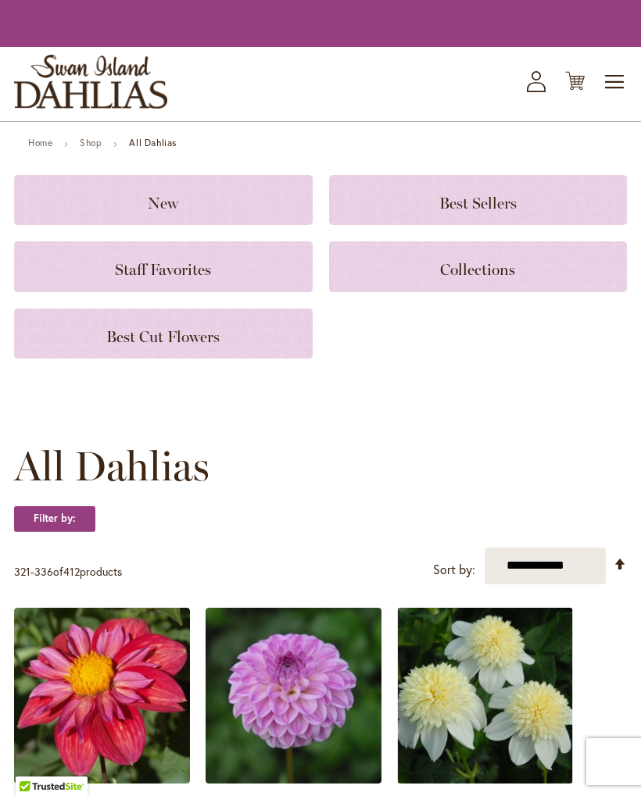
scroll to position [489, 0]
